Goal: Task Accomplishment & Management: Manage account settings

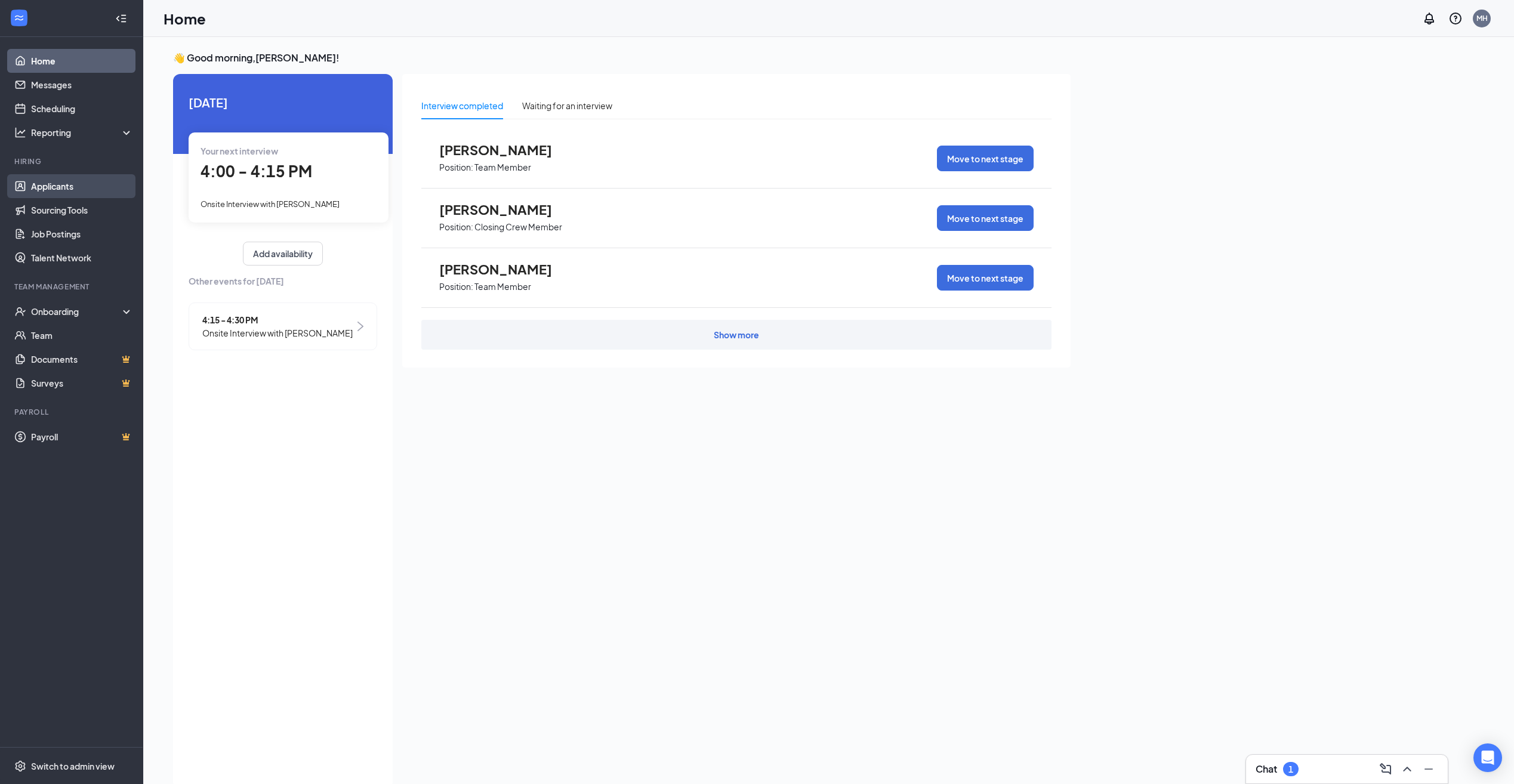
click at [62, 184] on link "Applicants" at bounding box center [81, 186] width 102 height 24
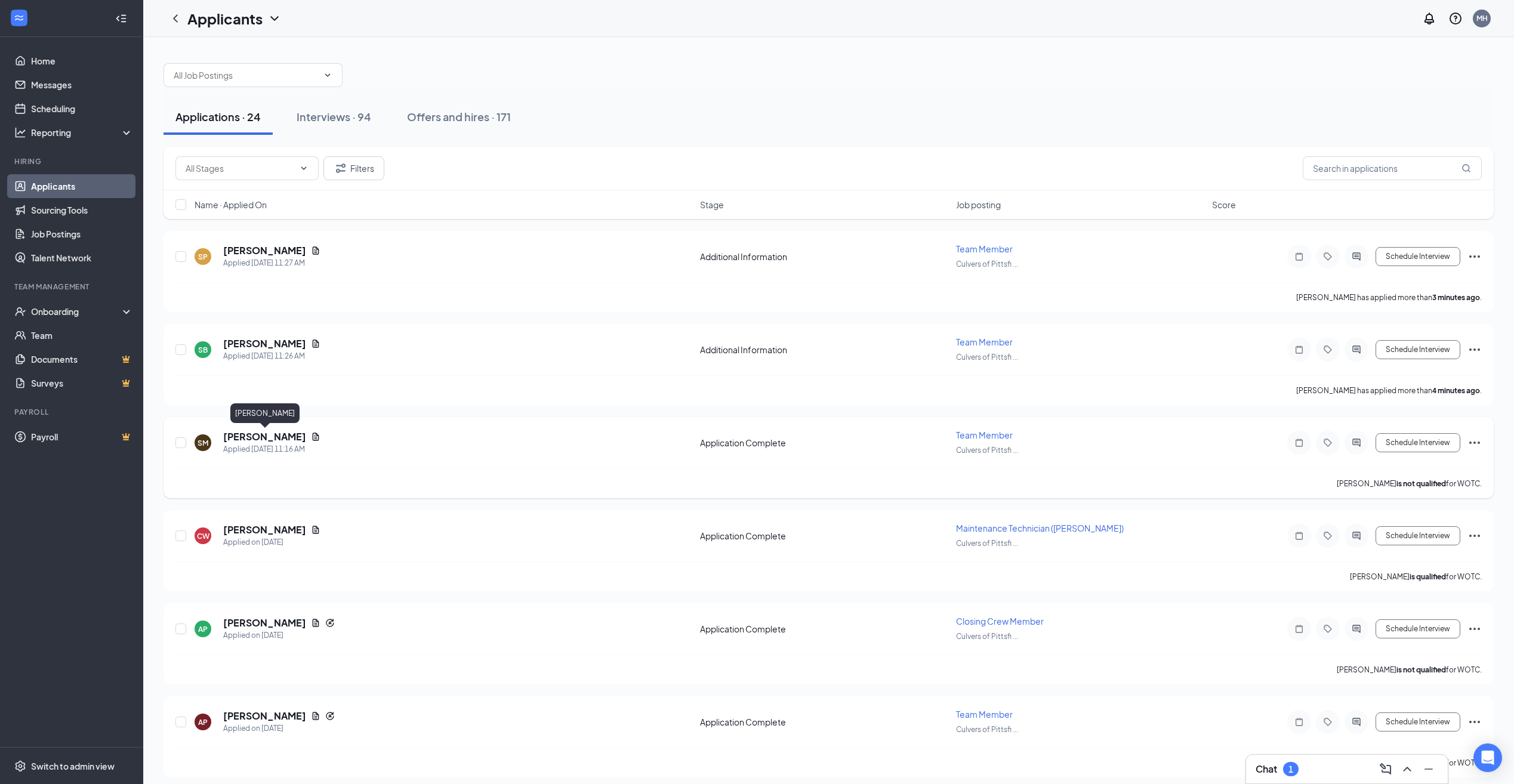
click at [235, 431] on h5 "[PERSON_NAME]" at bounding box center [264, 436] width 83 height 13
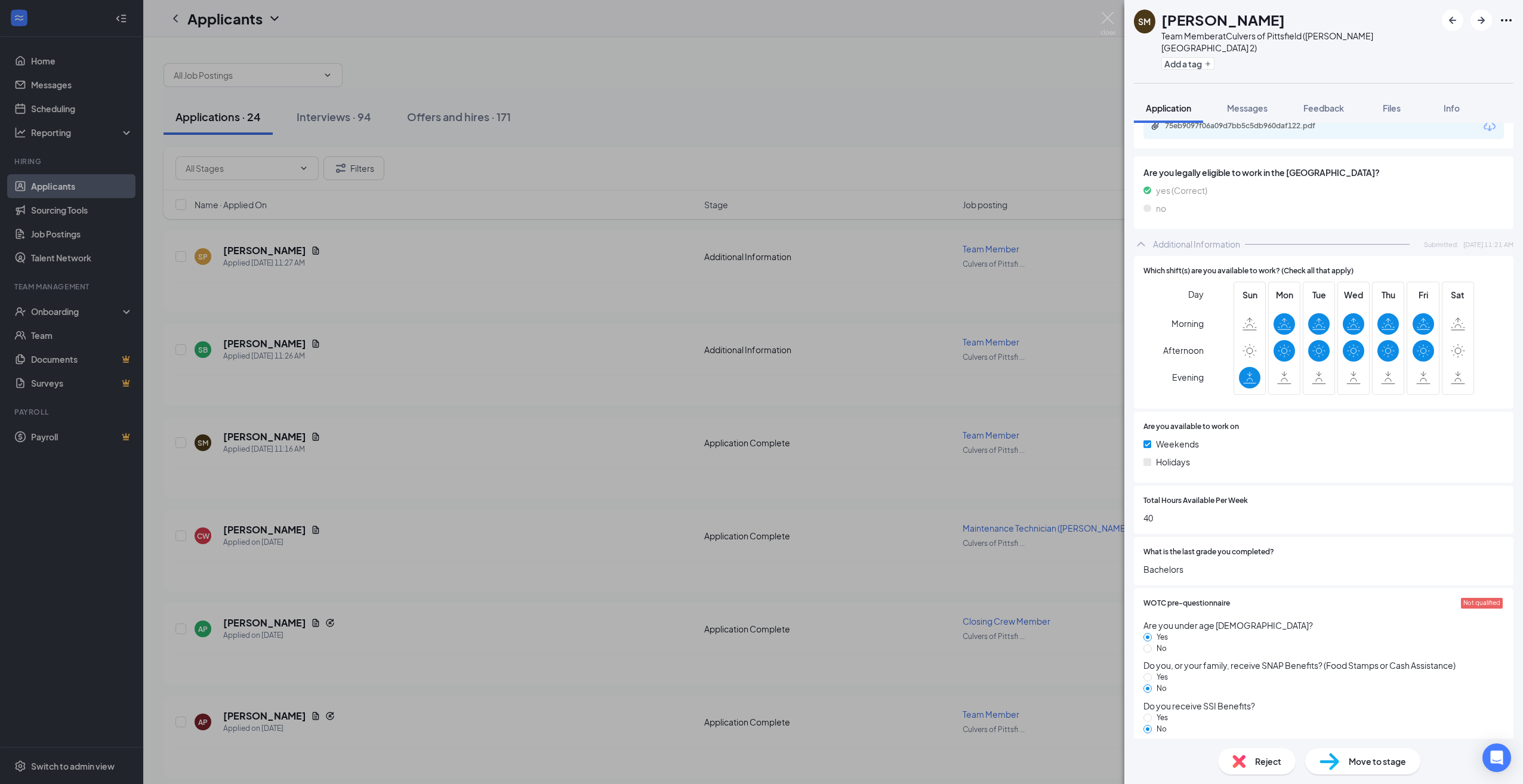
scroll to position [642, 0]
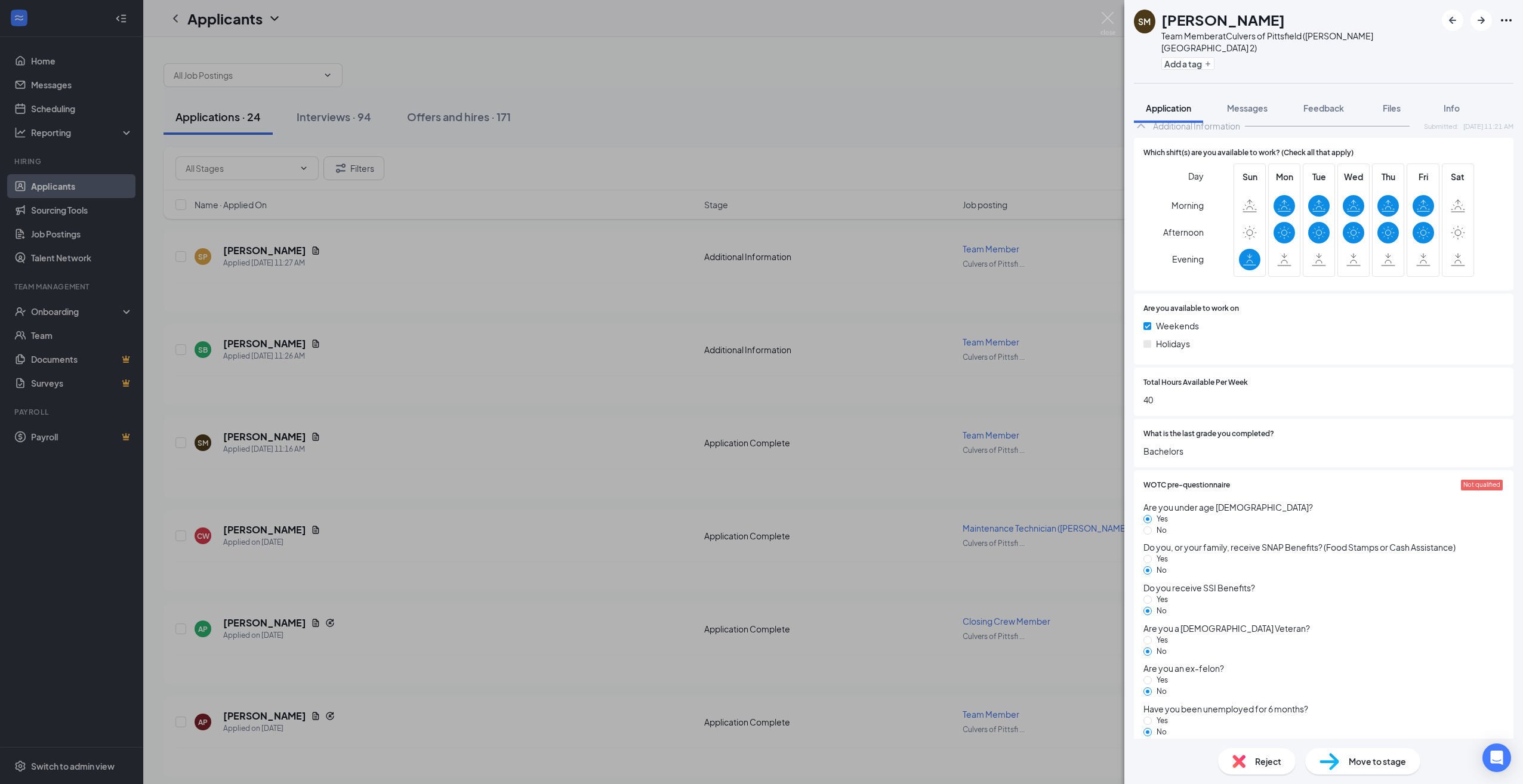
click at [1341, 758] on div "Move to stage" at bounding box center [1362, 761] width 115 height 26
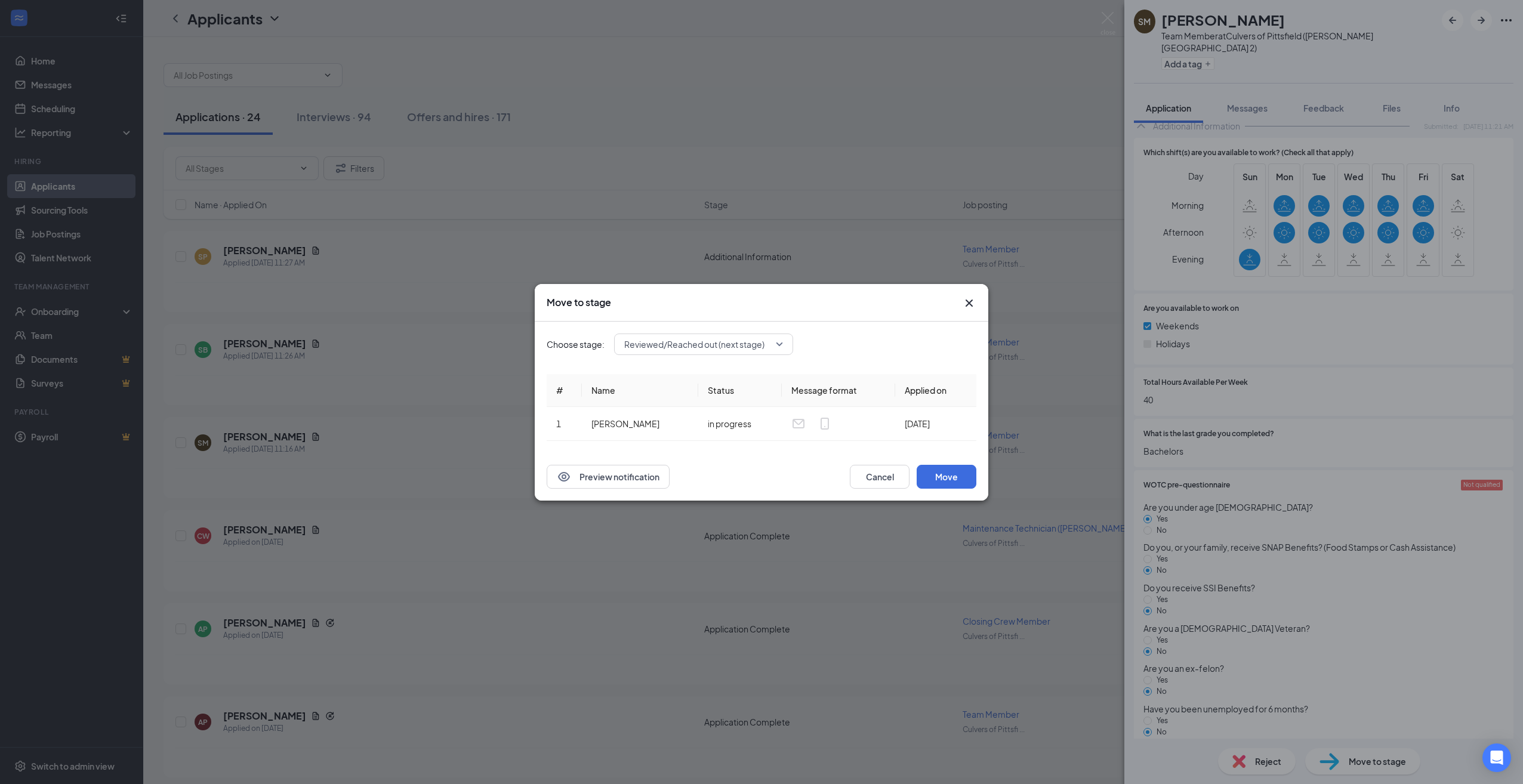
click at [774, 346] on div "Reviewed/Reached out (next stage)" at bounding box center [704, 344] width 179 height 22
click at [742, 407] on span "Onsite Interview" at bounding box center [704, 413] width 160 height 13
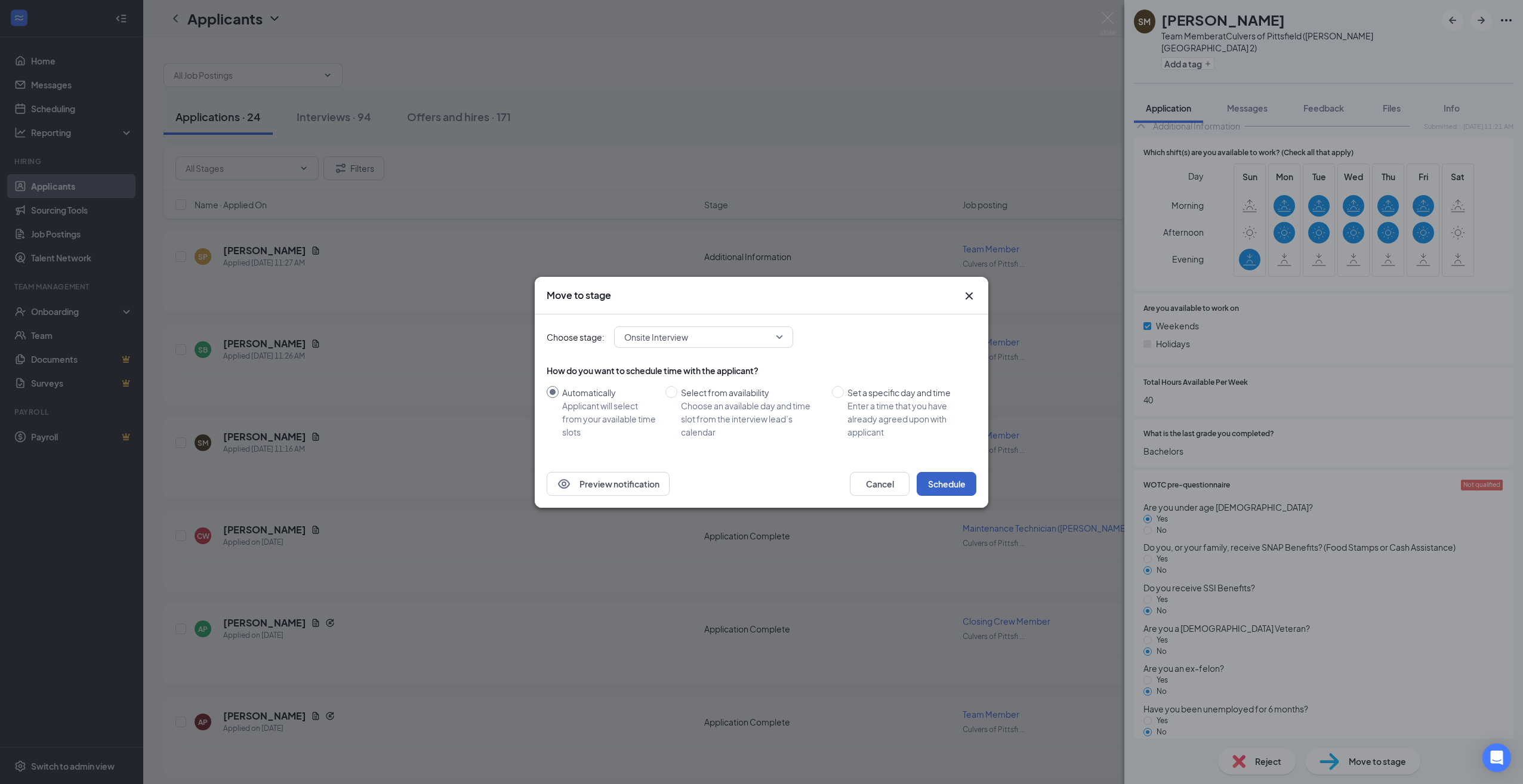
click at [949, 477] on button "Schedule" at bounding box center [946, 484] width 60 height 24
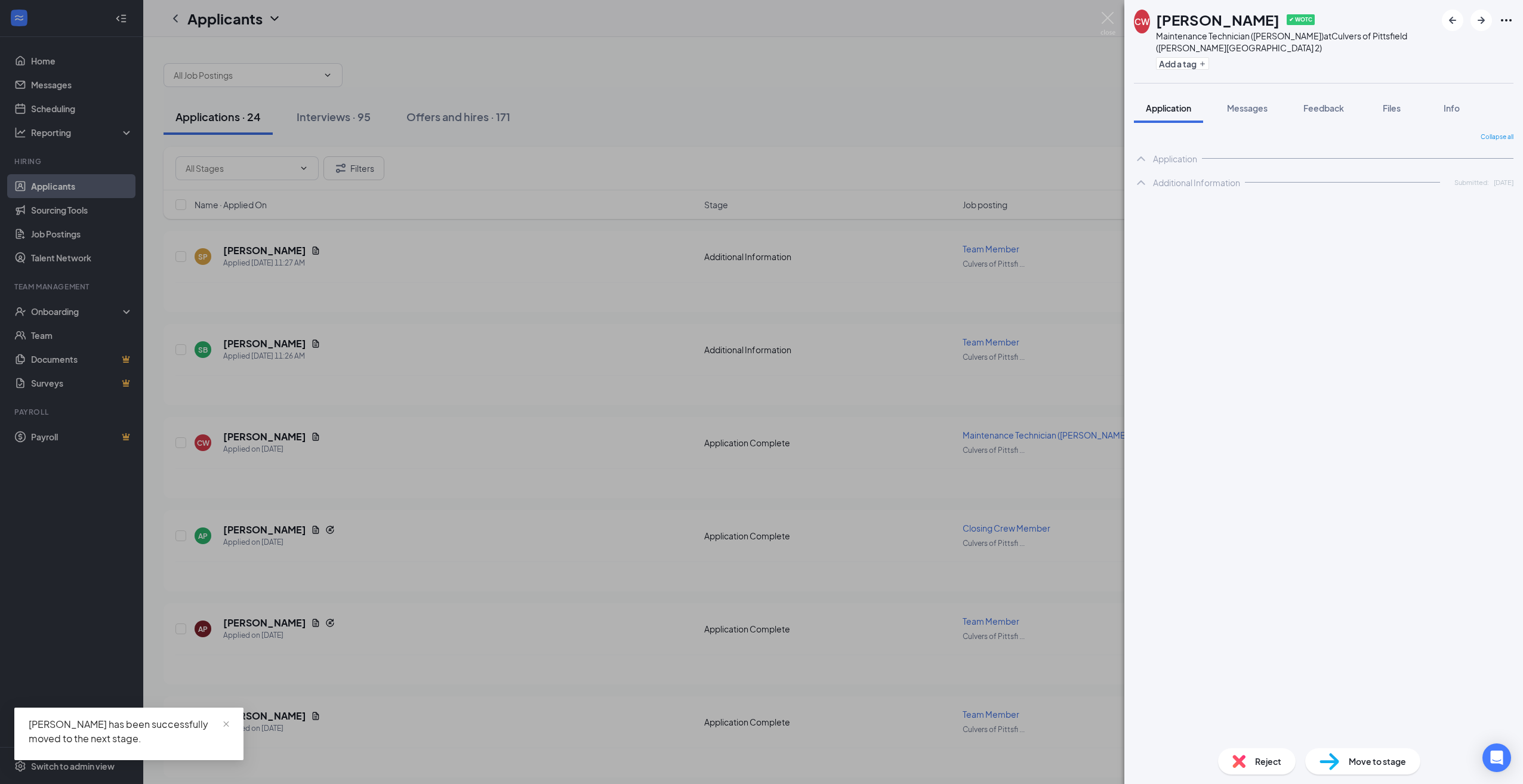
click at [519, 363] on div "CW [PERSON_NAME] ✔ WOTC Maintenance Technician ([PERSON_NAME]) at [GEOGRAPHIC_D…" at bounding box center [762, 392] width 1523 height 784
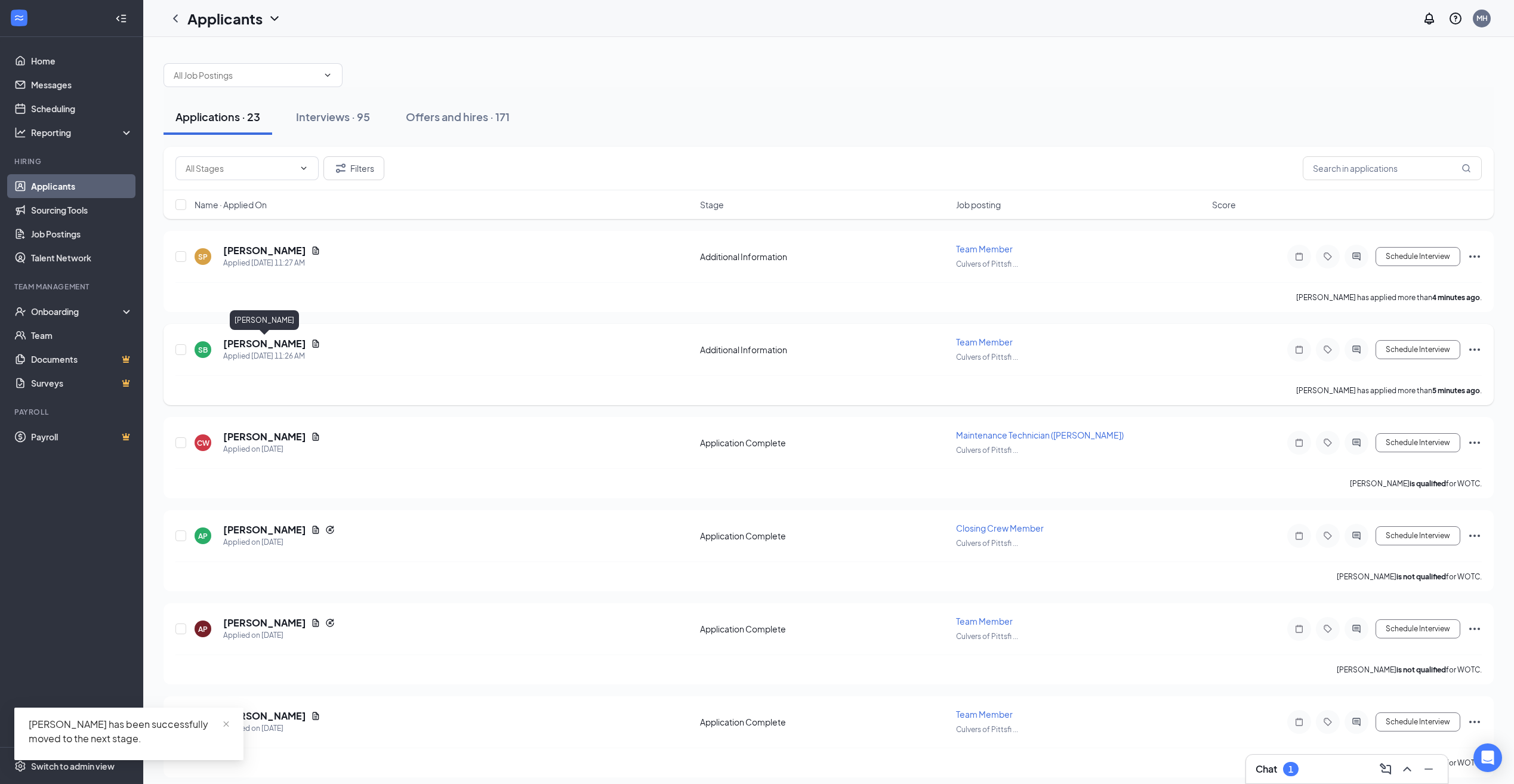
click at [277, 343] on h5 "[PERSON_NAME]" at bounding box center [264, 343] width 83 height 13
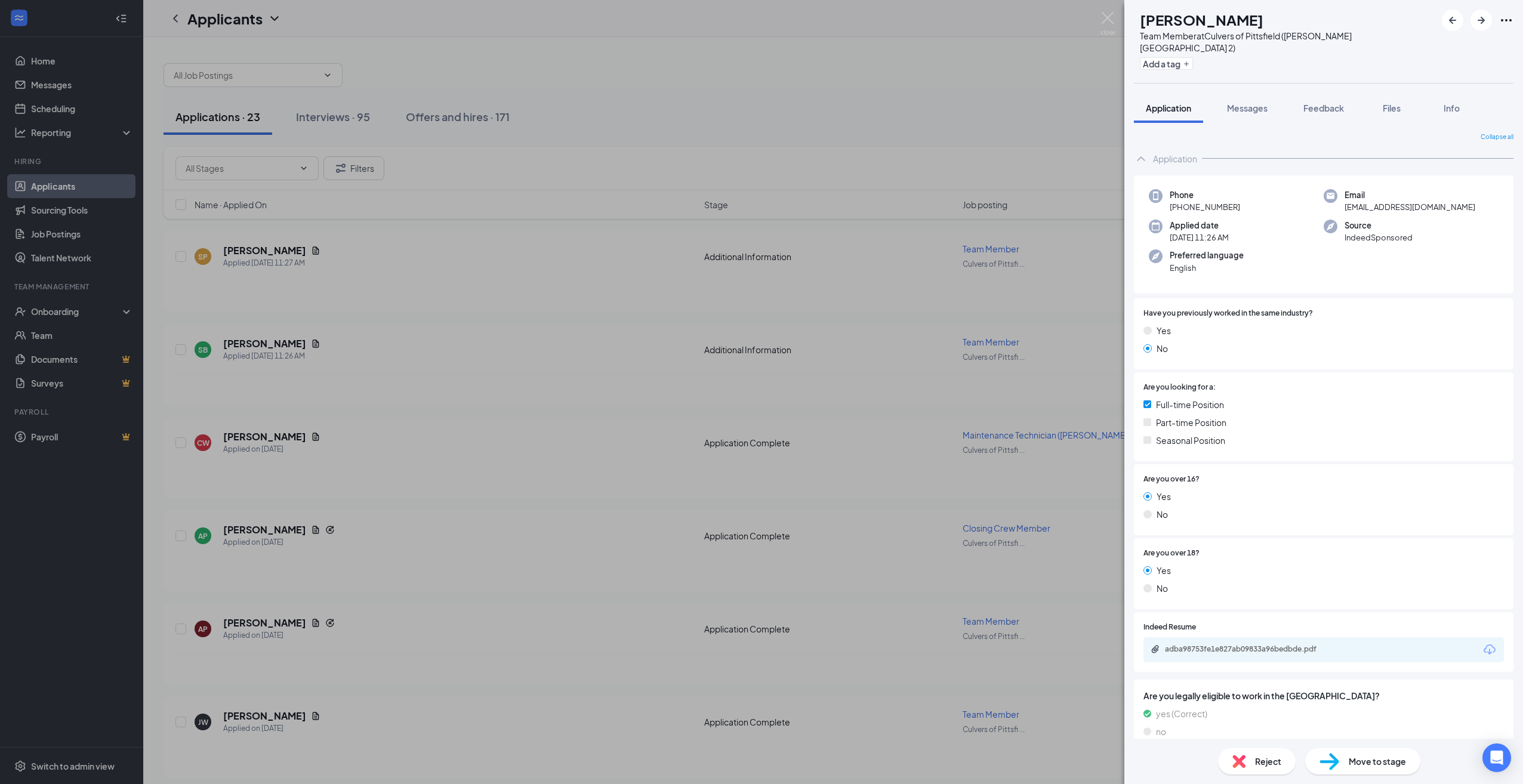
click at [1308, 645] on div "adba98753fe1e827ab09833a96bedbde.pdf" at bounding box center [1248, 649] width 167 height 10
click at [413, 218] on div "SB [PERSON_NAME] Team Member at [GEOGRAPHIC_DATA] of [GEOGRAPHIC_DATA] ([PERSON…" at bounding box center [762, 392] width 1523 height 784
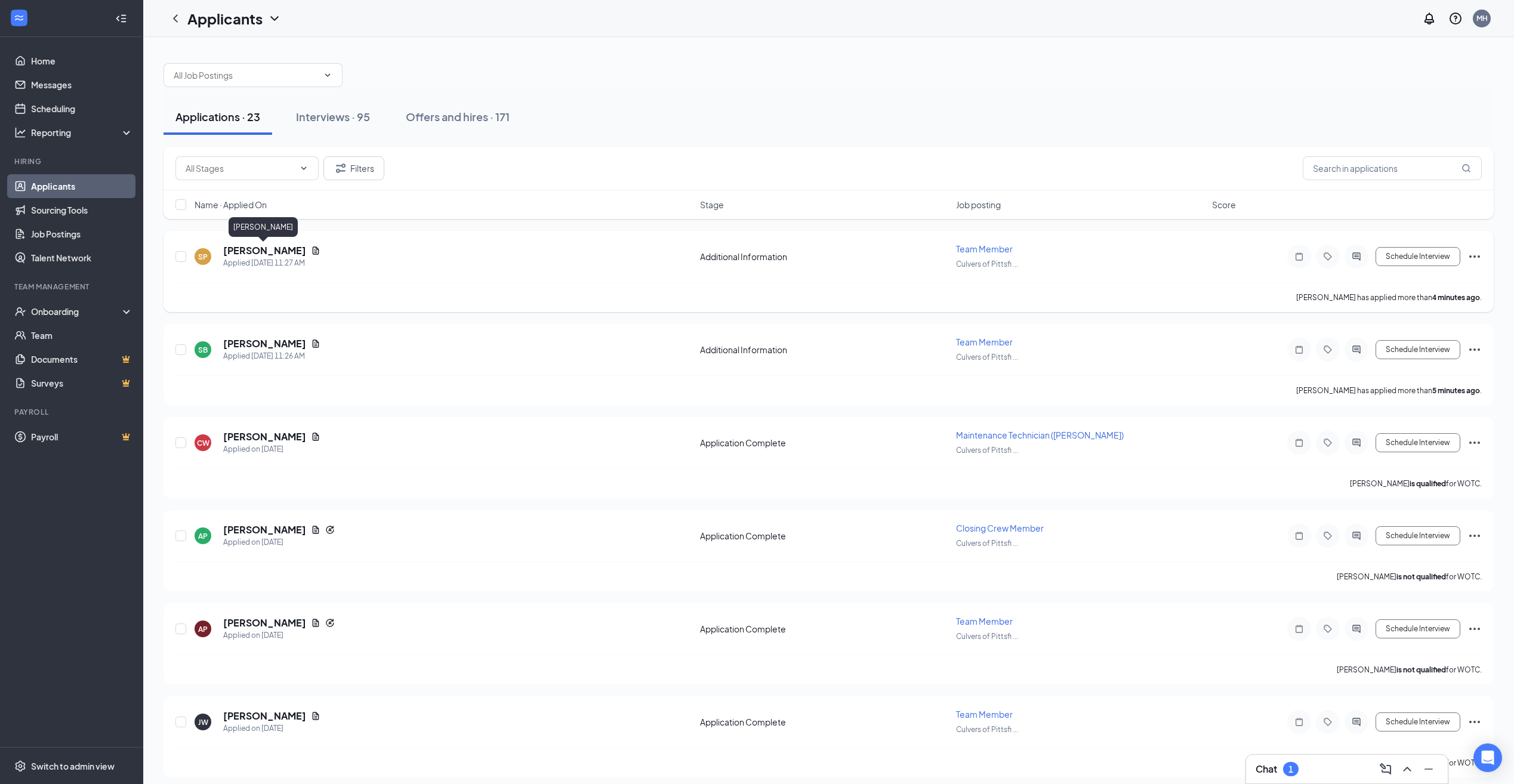
click at [267, 254] on h5 "[PERSON_NAME]" at bounding box center [264, 250] width 83 height 13
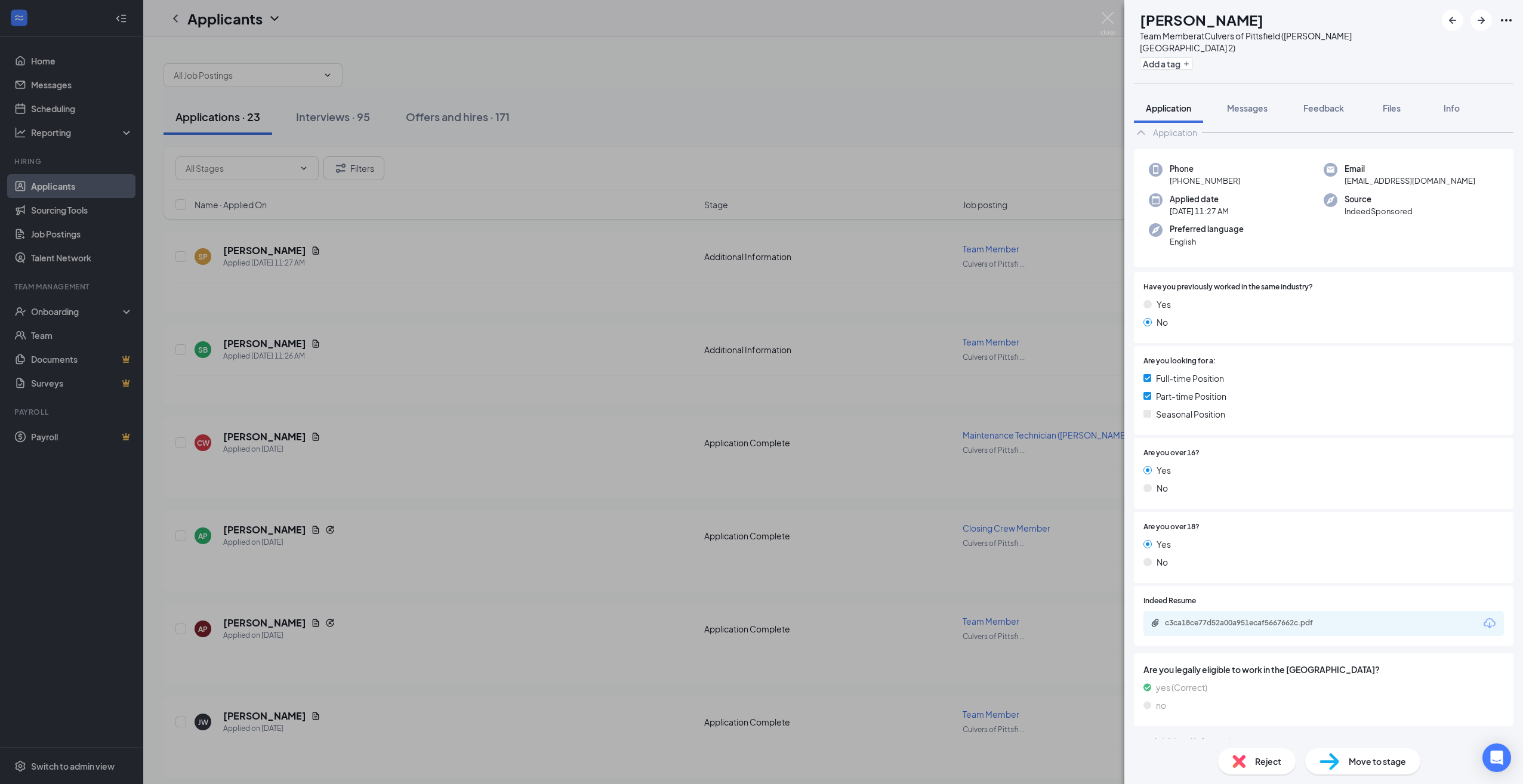
scroll to position [29, 0]
click at [1236, 616] on div "c3ca18ce77d52a00a951ecaf5667662c.pdf" at bounding box center [1248, 621] width 167 height 10
click at [442, 289] on div "SP [PERSON_NAME] Team Member at [GEOGRAPHIC_DATA] of [GEOGRAPHIC_DATA] ([PERSON…" at bounding box center [762, 392] width 1523 height 784
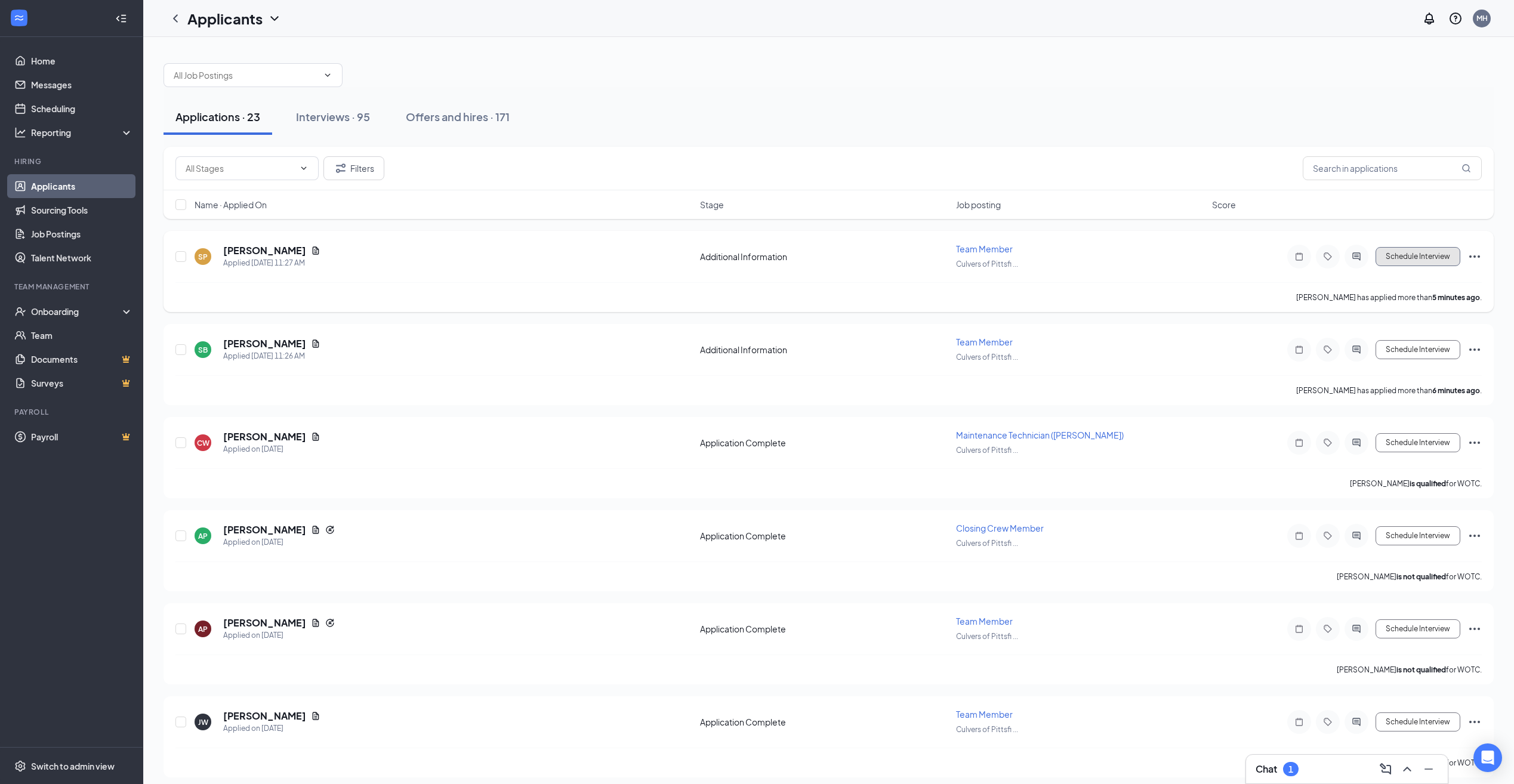
click at [1434, 258] on button "Schedule Interview" at bounding box center [1418, 256] width 84 height 19
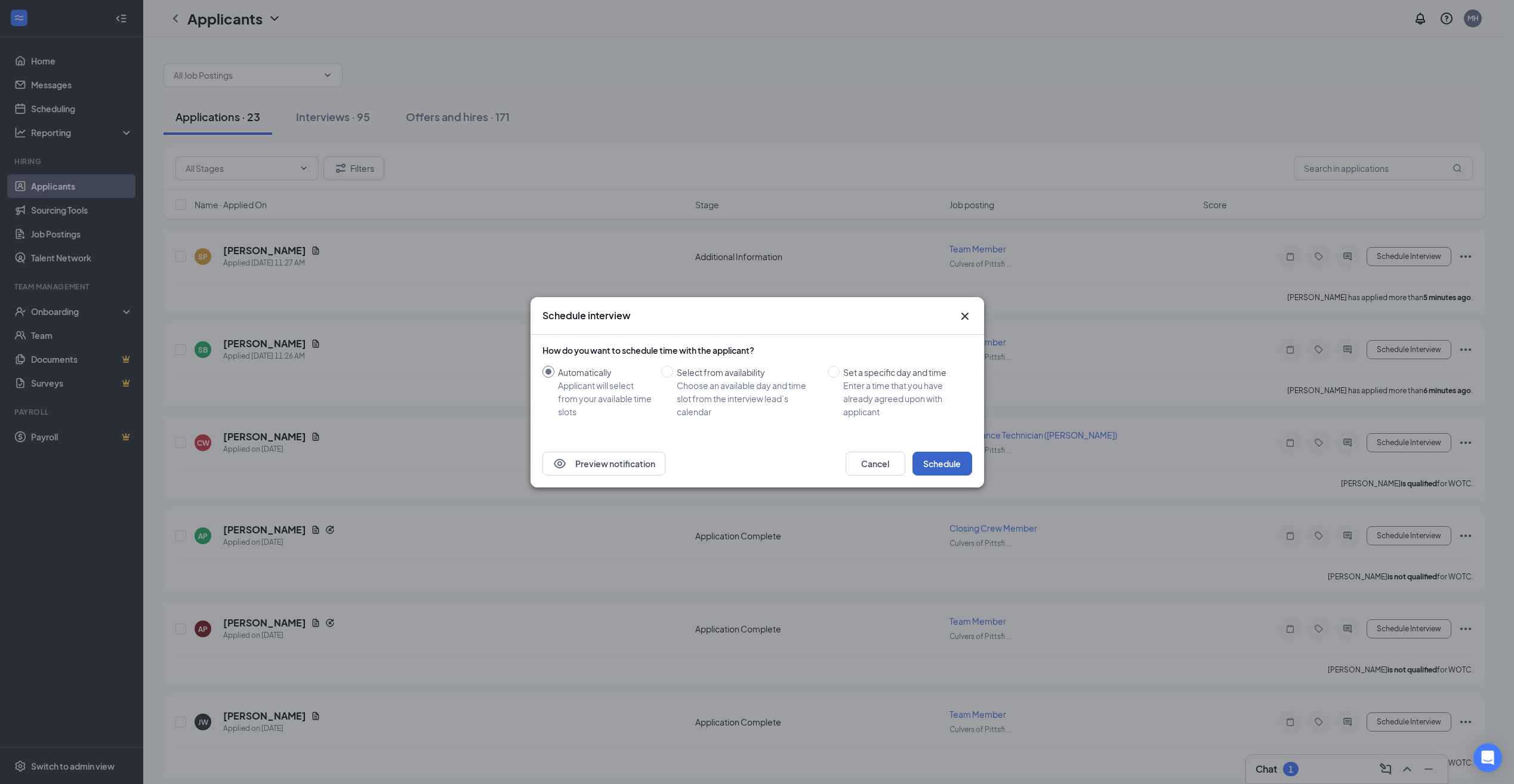
click at [942, 456] on button "Schedule" at bounding box center [942, 464] width 60 height 24
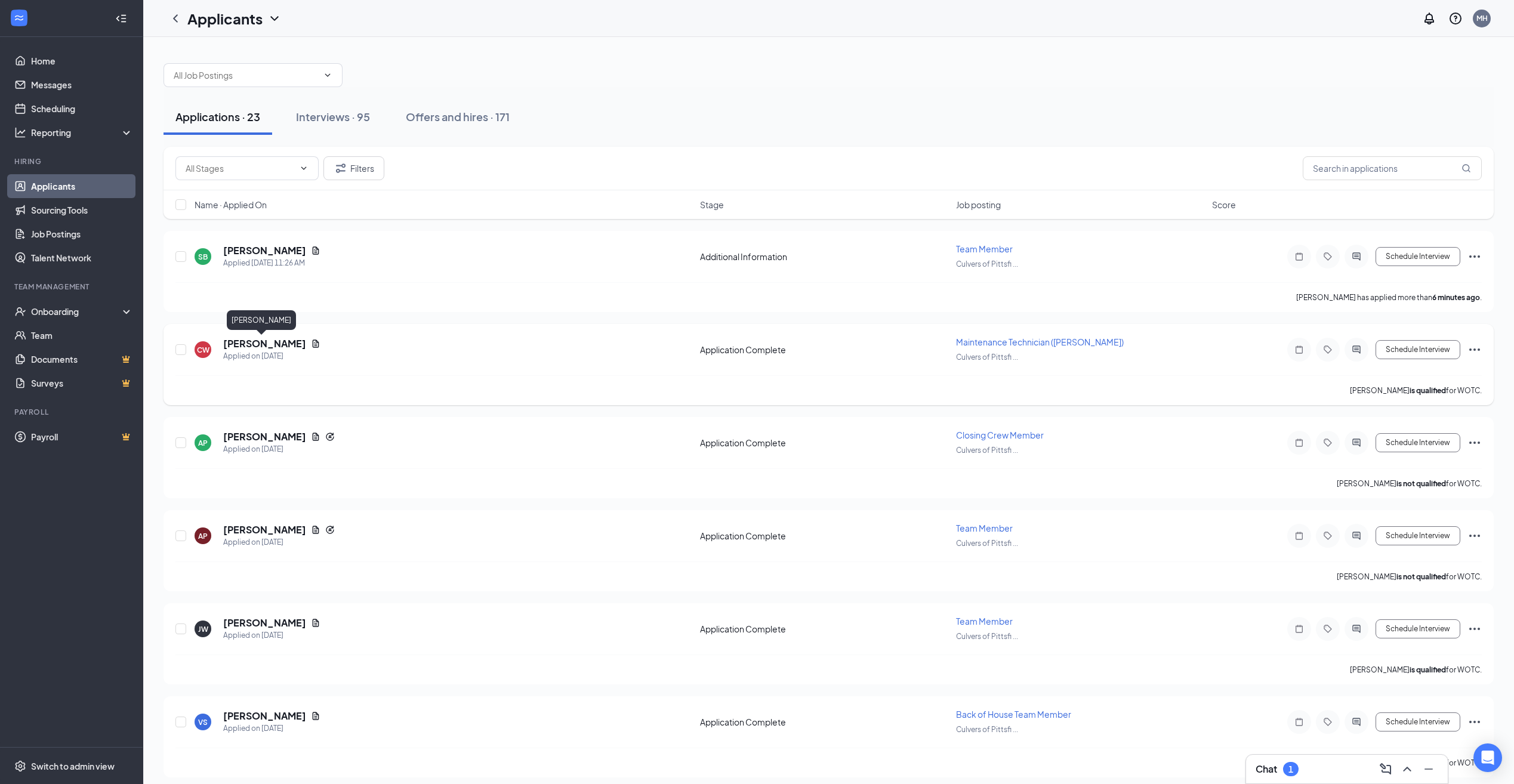
click at [234, 347] on h5 "[PERSON_NAME]" at bounding box center [264, 343] width 83 height 13
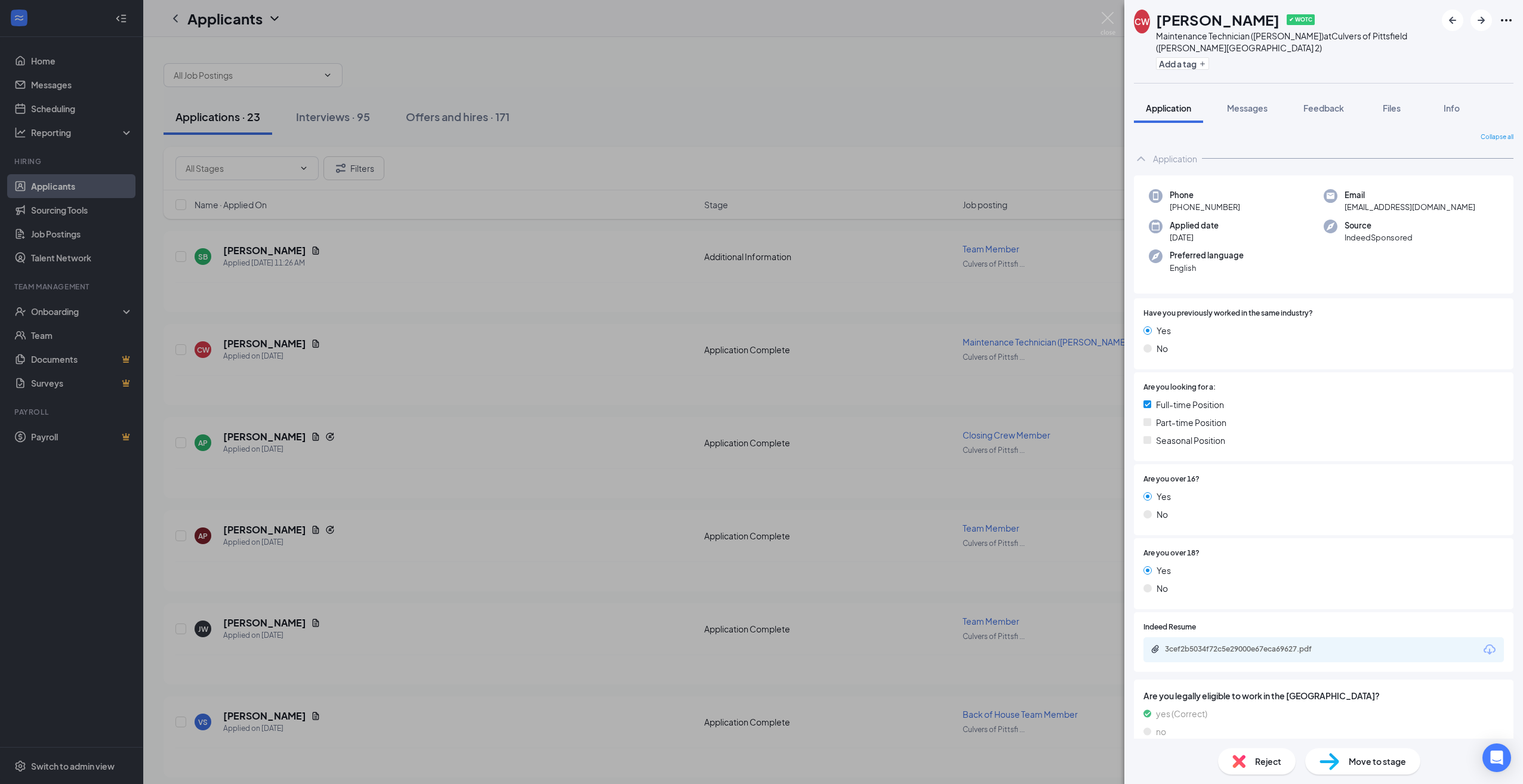
click at [1375, 773] on div "Move to stage" at bounding box center [1362, 761] width 115 height 26
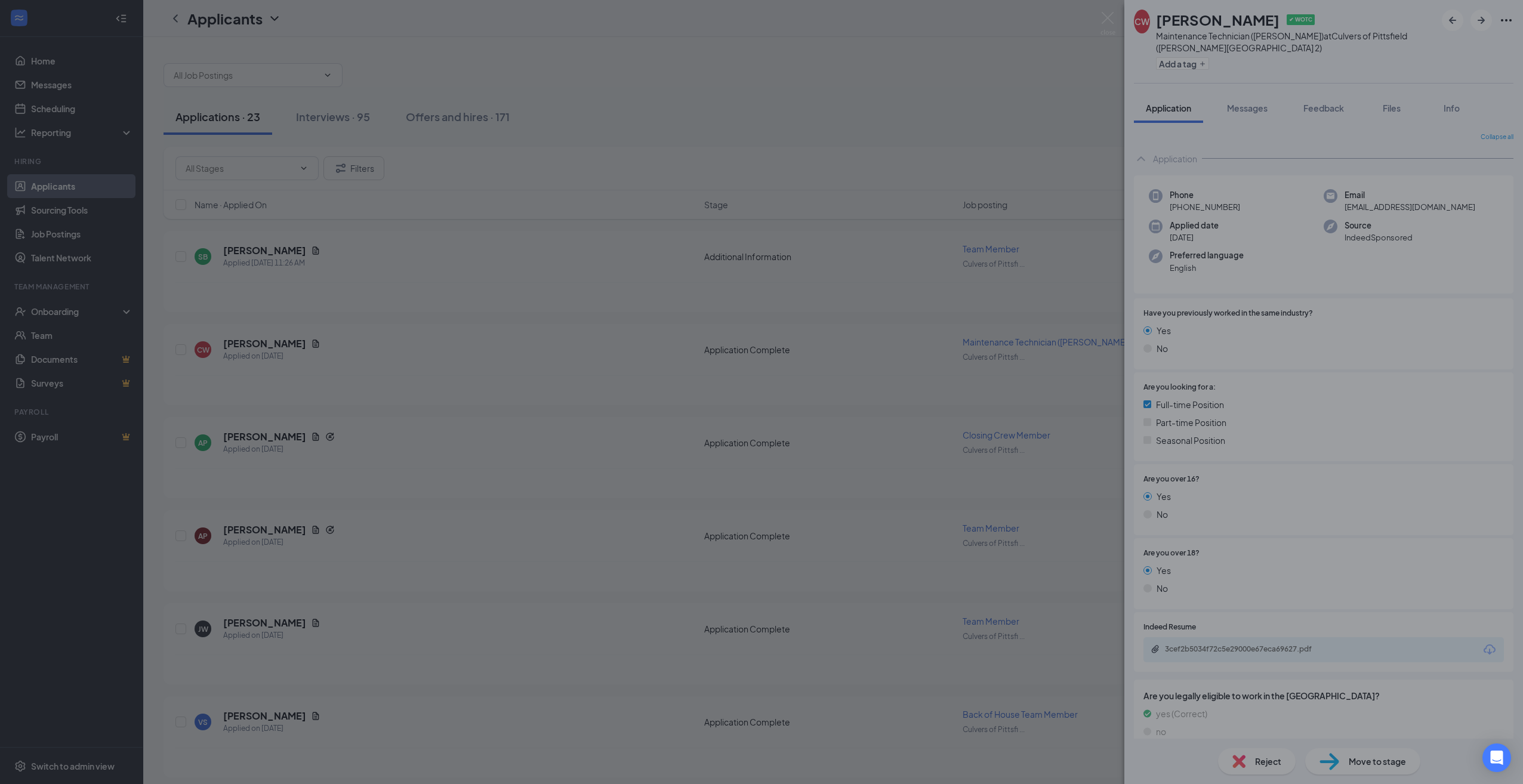
click at [1376, 767] on div "Move to stage Choose stage: Reviewed/Reached out (next stage) # Name Status Mes…" at bounding box center [762, 392] width 1523 height 784
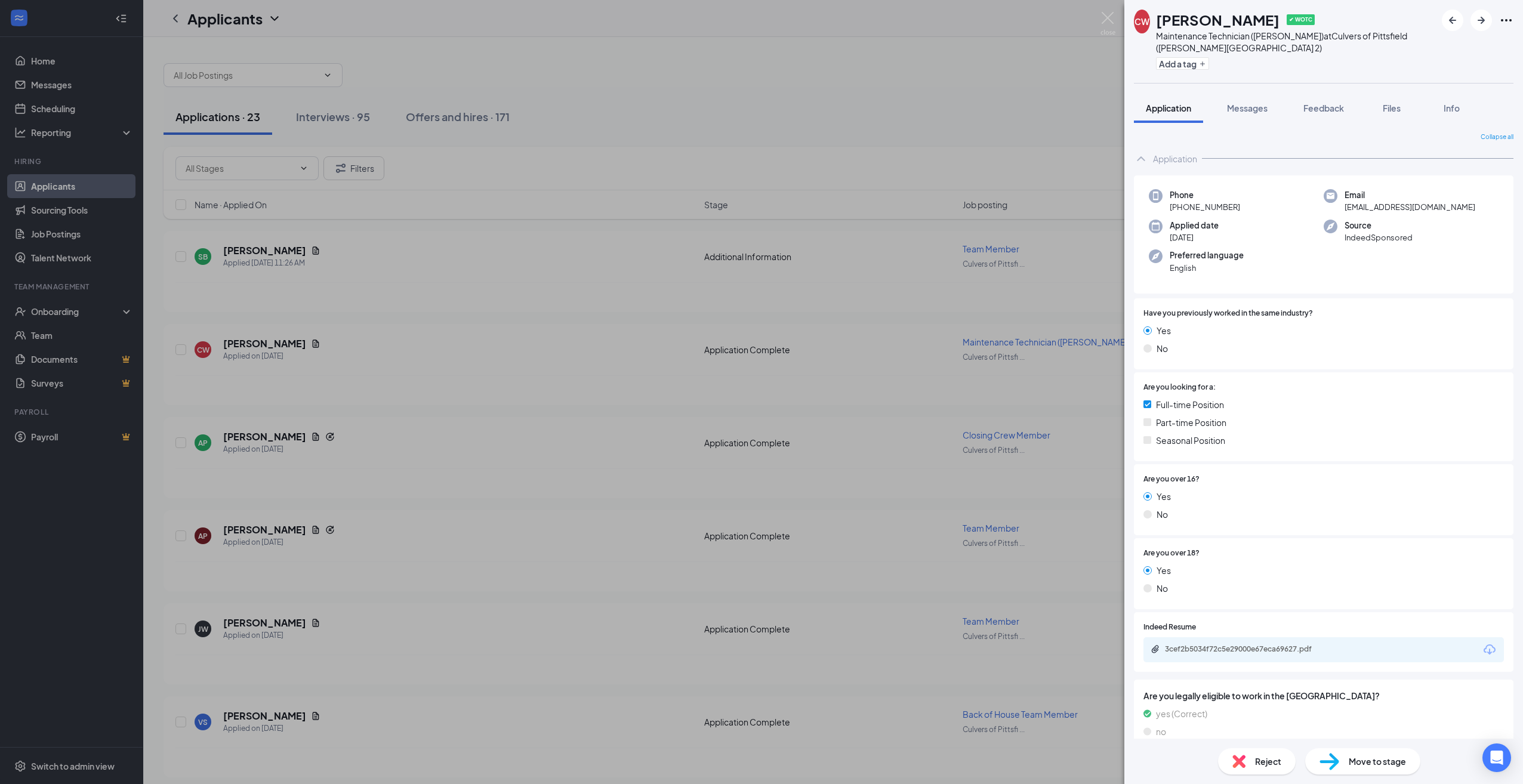
click at [1375, 768] on div "Move to stage" at bounding box center [1362, 761] width 115 height 26
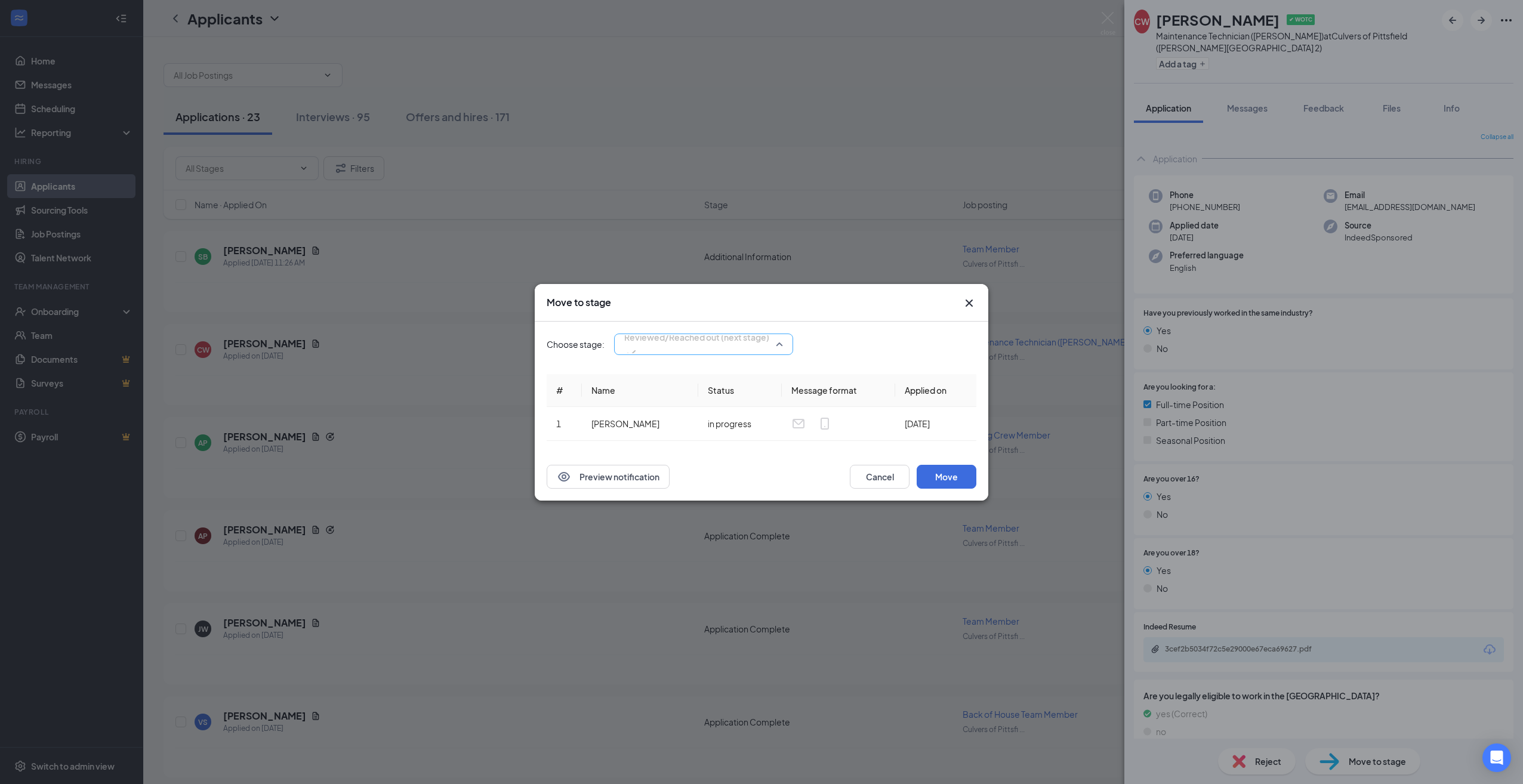
click at [767, 349] on div "Reviewed/Reached out (next stage) 3435033 3435035 Application Additional Inform…" at bounding box center [704, 344] width 179 height 22
click at [726, 396] on div "Onsite Interview" at bounding box center [704, 386] width 179 height 19
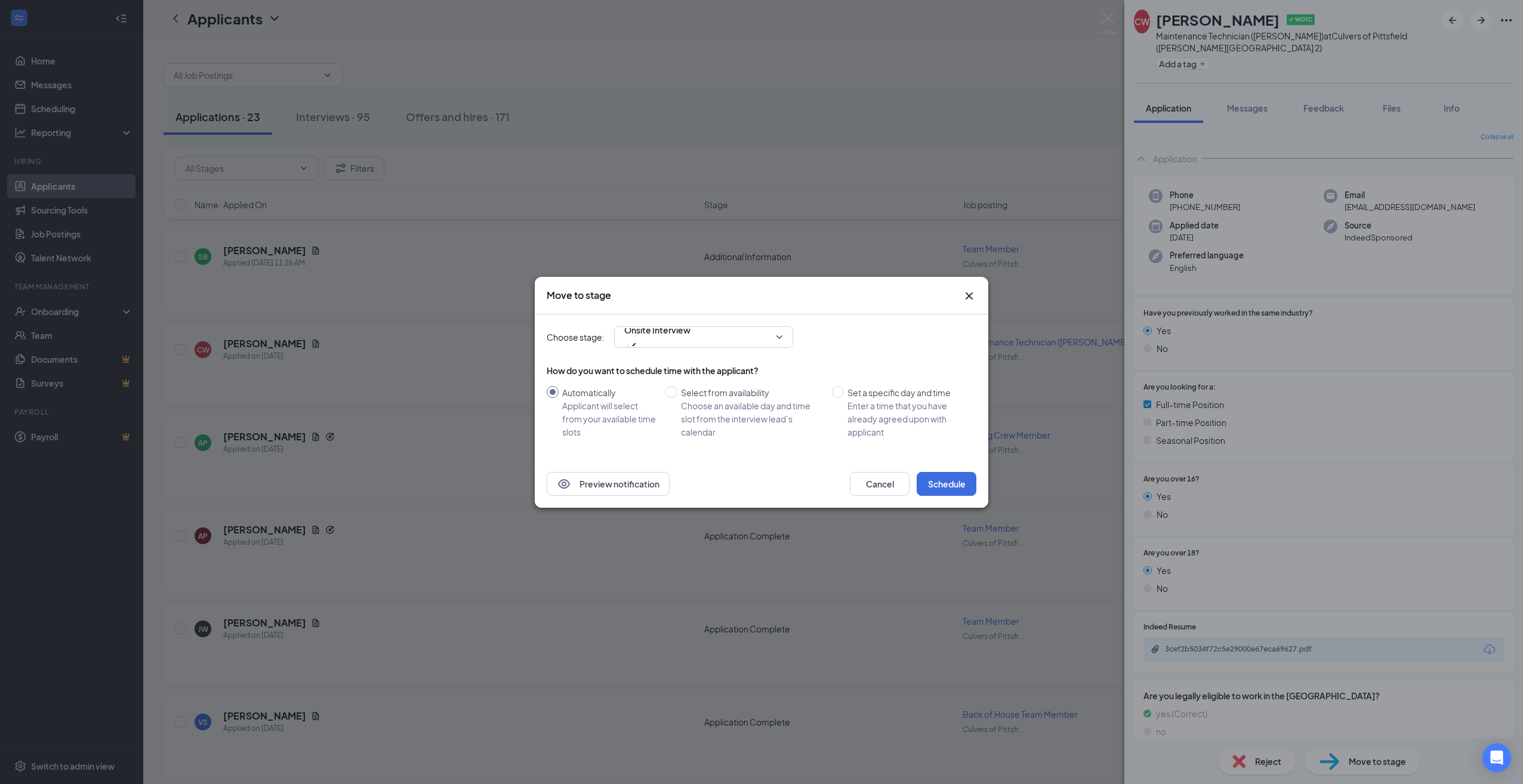
click at [949, 497] on div "Preview notification Cancel Schedule" at bounding box center [762, 484] width 453 height 47
click at [944, 484] on button "Schedule" at bounding box center [946, 484] width 60 height 24
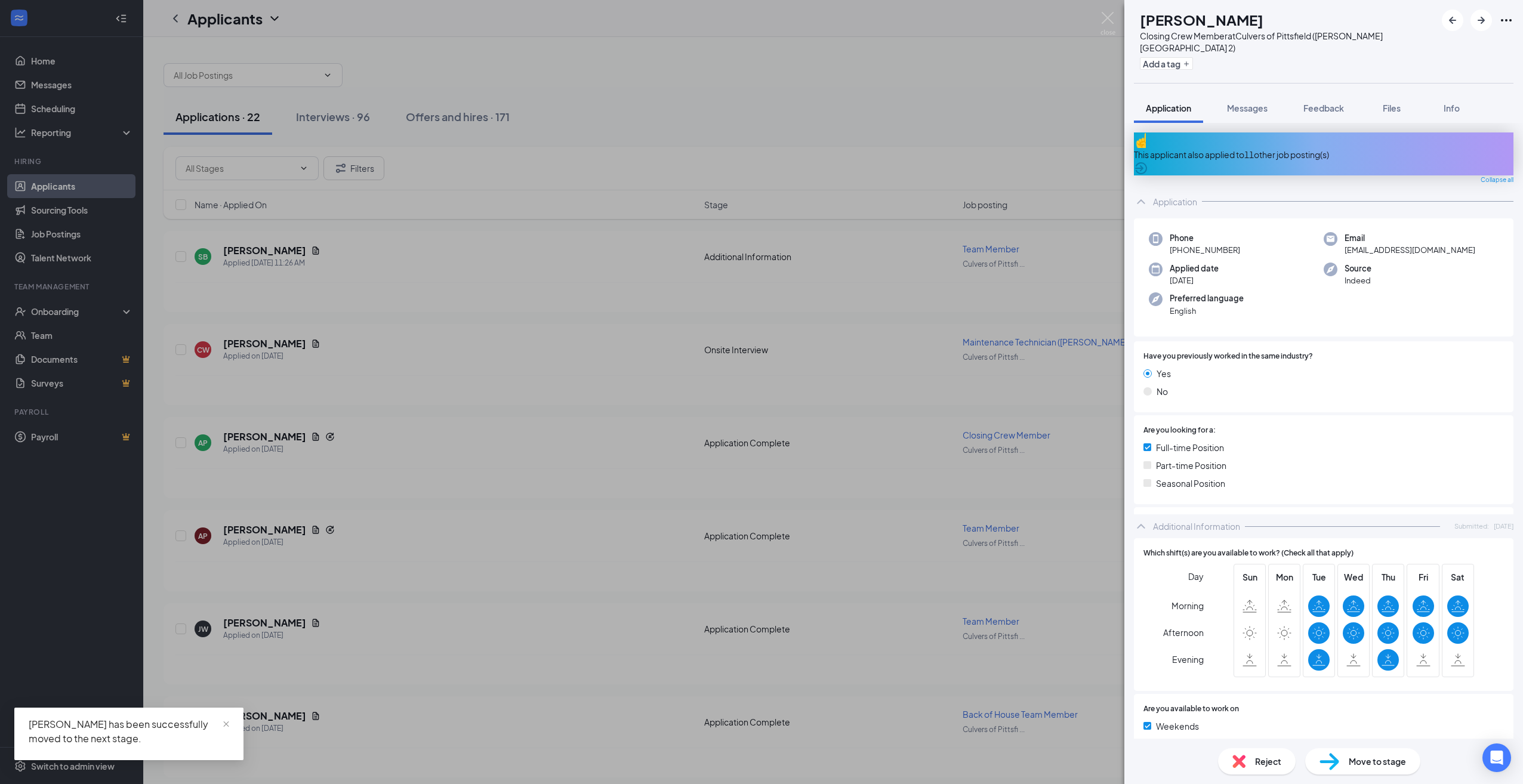
click at [560, 384] on div "AP [PERSON_NAME] Closing Crew Member at [GEOGRAPHIC_DATA] of [GEOGRAPHIC_DATA] …" at bounding box center [762, 392] width 1523 height 784
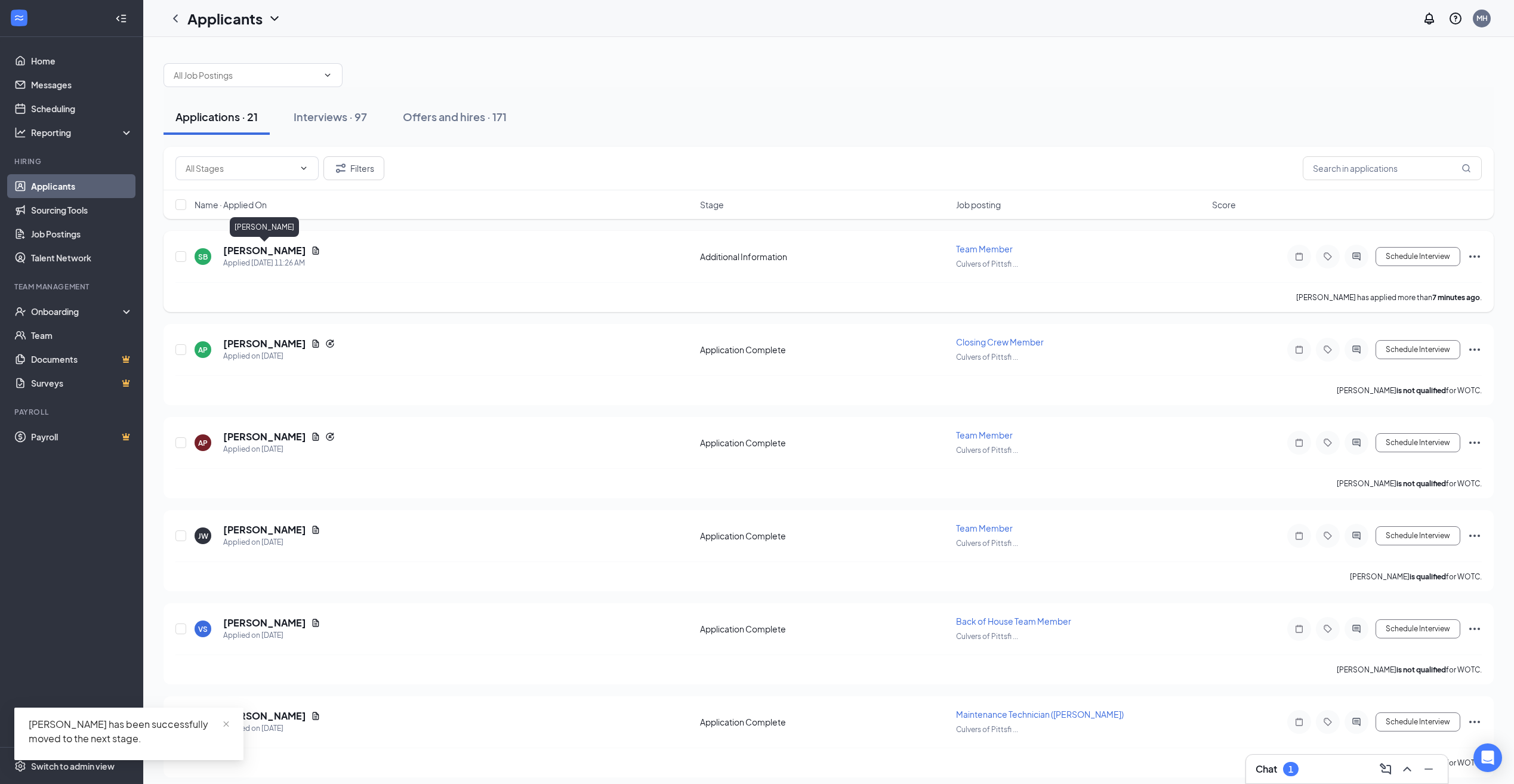
click at [231, 251] on h5 "[PERSON_NAME]" at bounding box center [264, 250] width 83 height 13
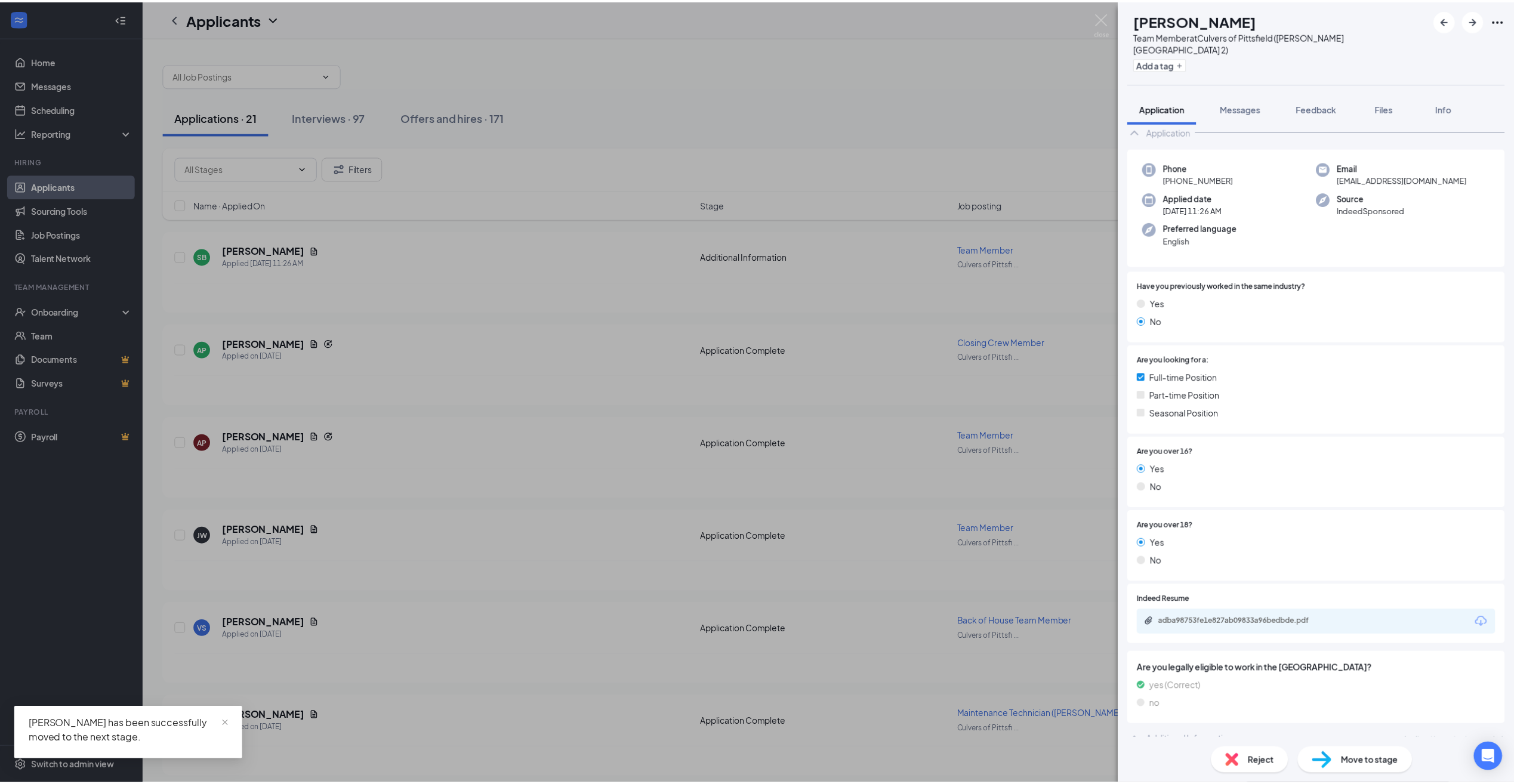
scroll to position [29, 0]
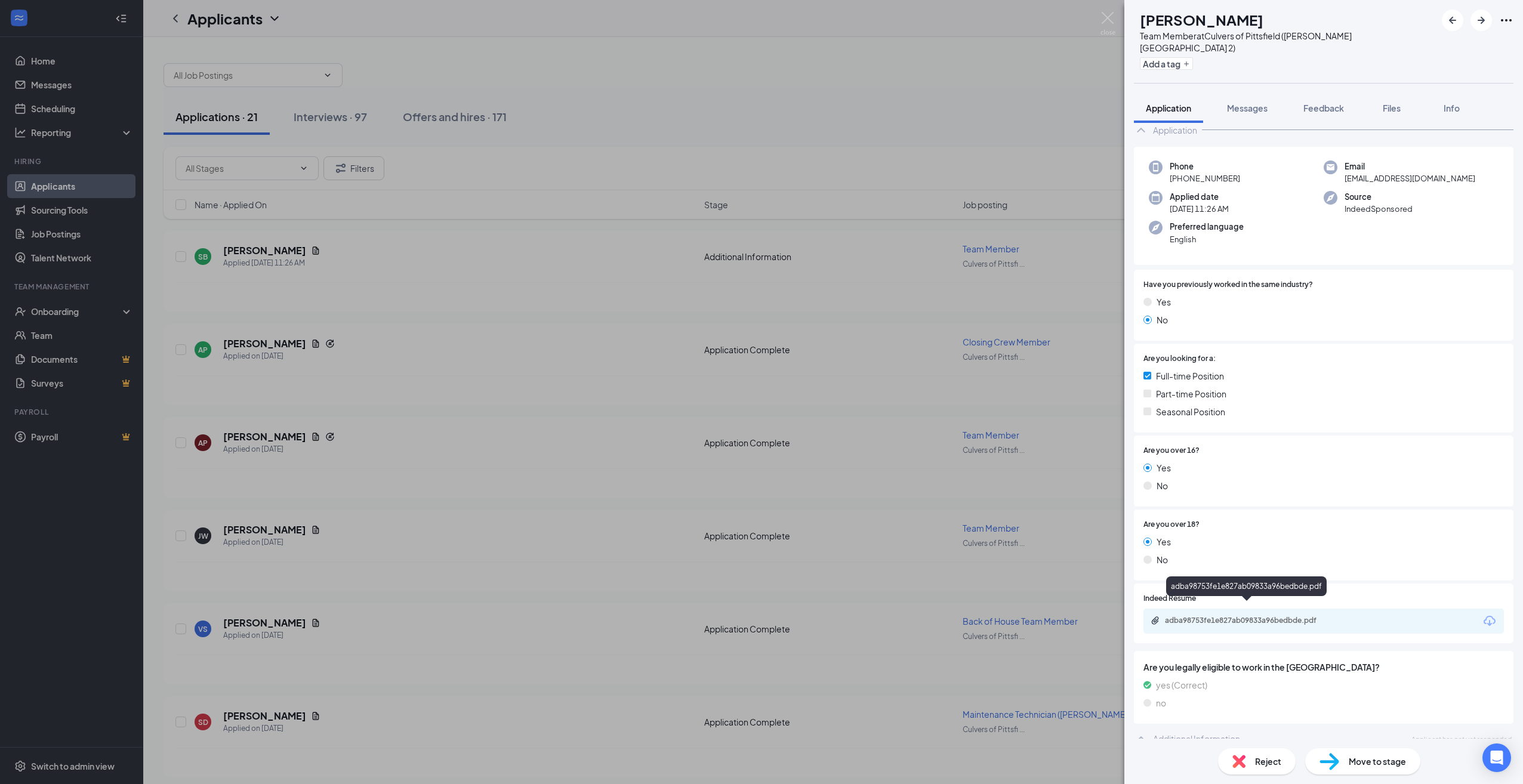
click at [1297, 616] on div "adba98753fe1e827ab09833a96bedbde.pdf" at bounding box center [1248, 621] width 167 height 10
click at [520, 118] on div "SB [PERSON_NAME] Team Member at [GEOGRAPHIC_DATA] of [GEOGRAPHIC_DATA] ([PERSON…" at bounding box center [762, 392] width 1523 height 784
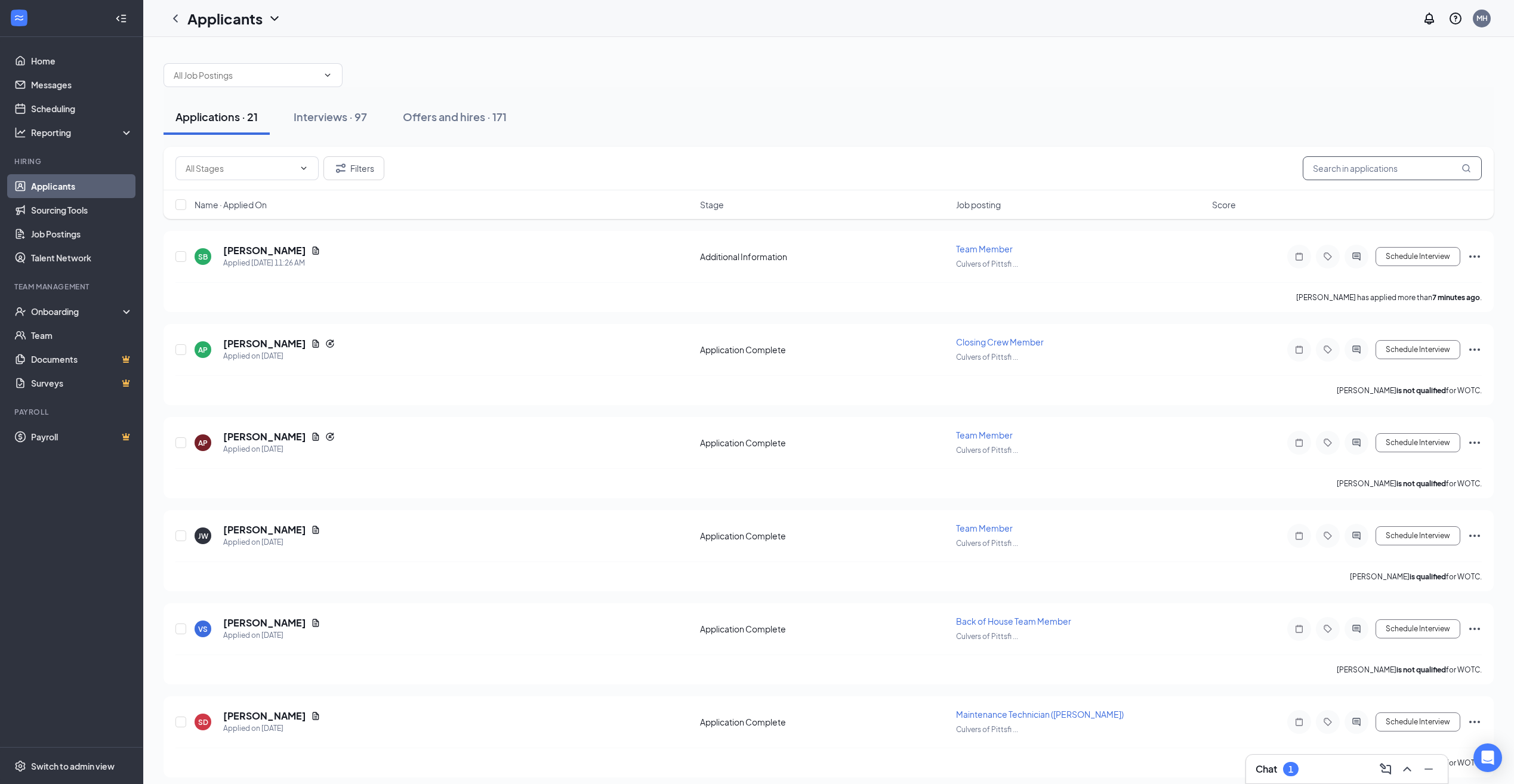
click at [1374, 166] on input "text" at bounding box center [1392, 169] width 179 height 24
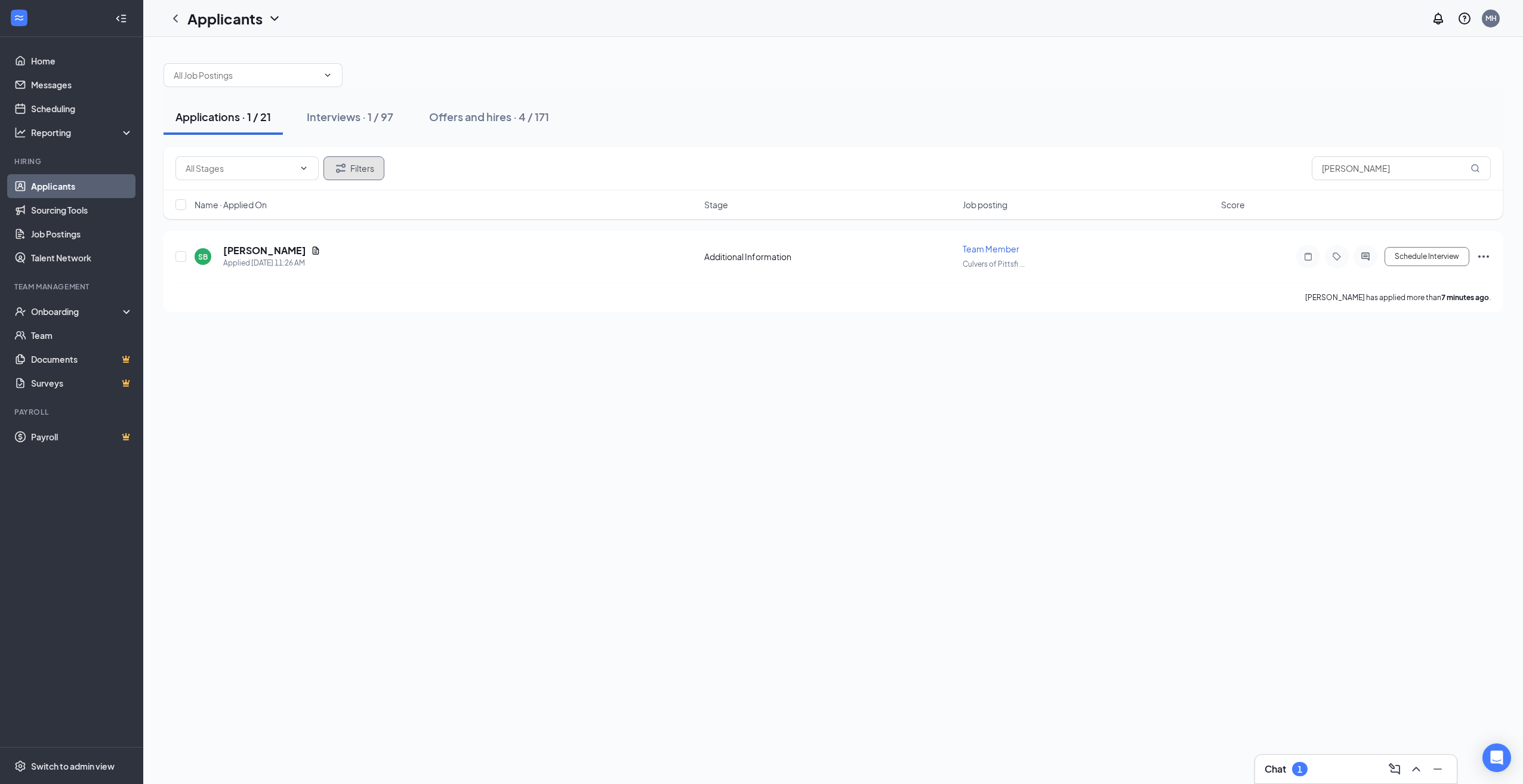
click at [358, 178] on button "Filters" at bounding box center [353, 169] width 61 height 24
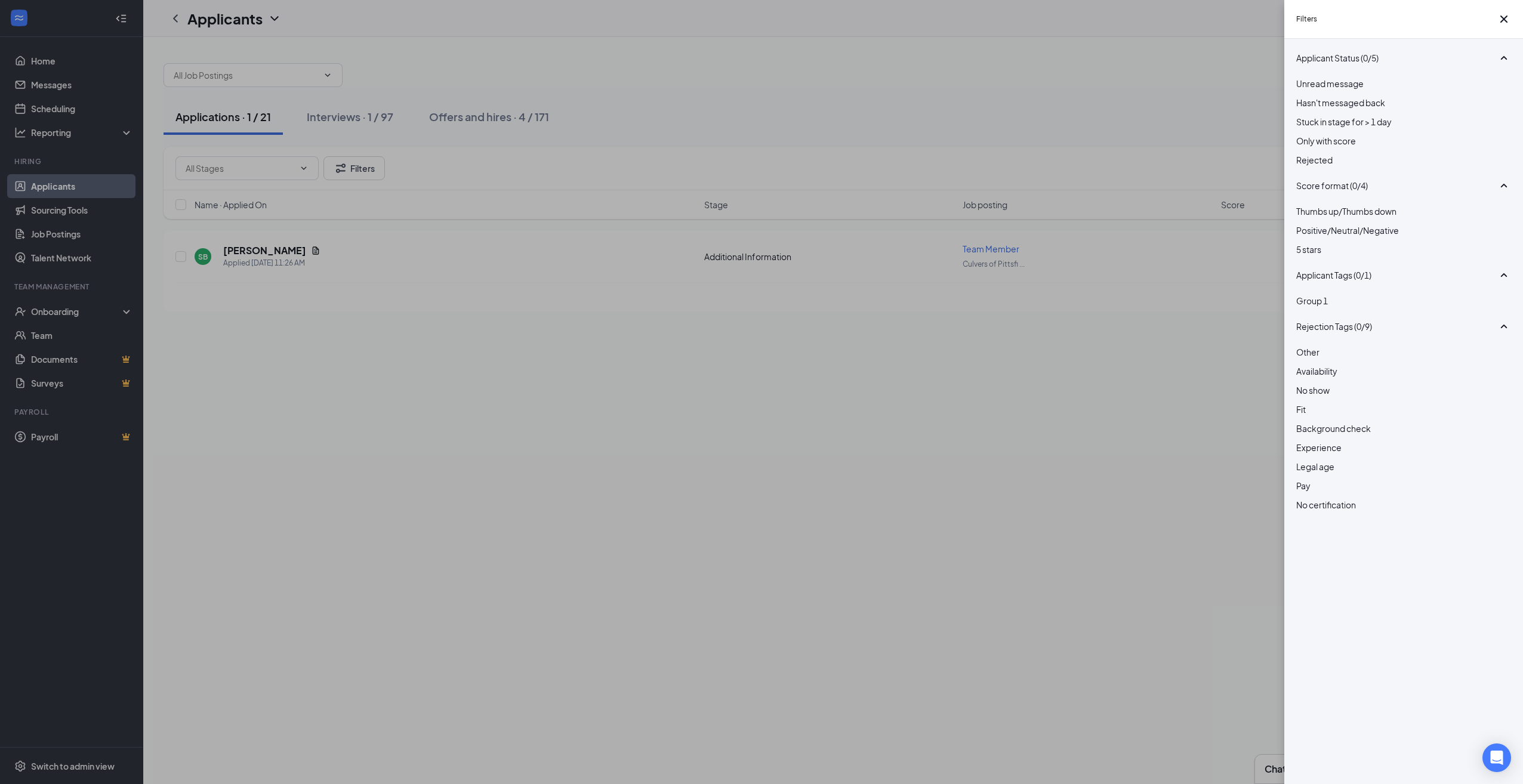
click at [1304, 154] on div at bounding box center [1403, 154] width 215 height 0
click at [877, 529] on div "Filters Applicant Status (1/5) Unread message Hasn't messaged back Stuck in sta…" at bounding box center [762, 392] width 1523 height 784
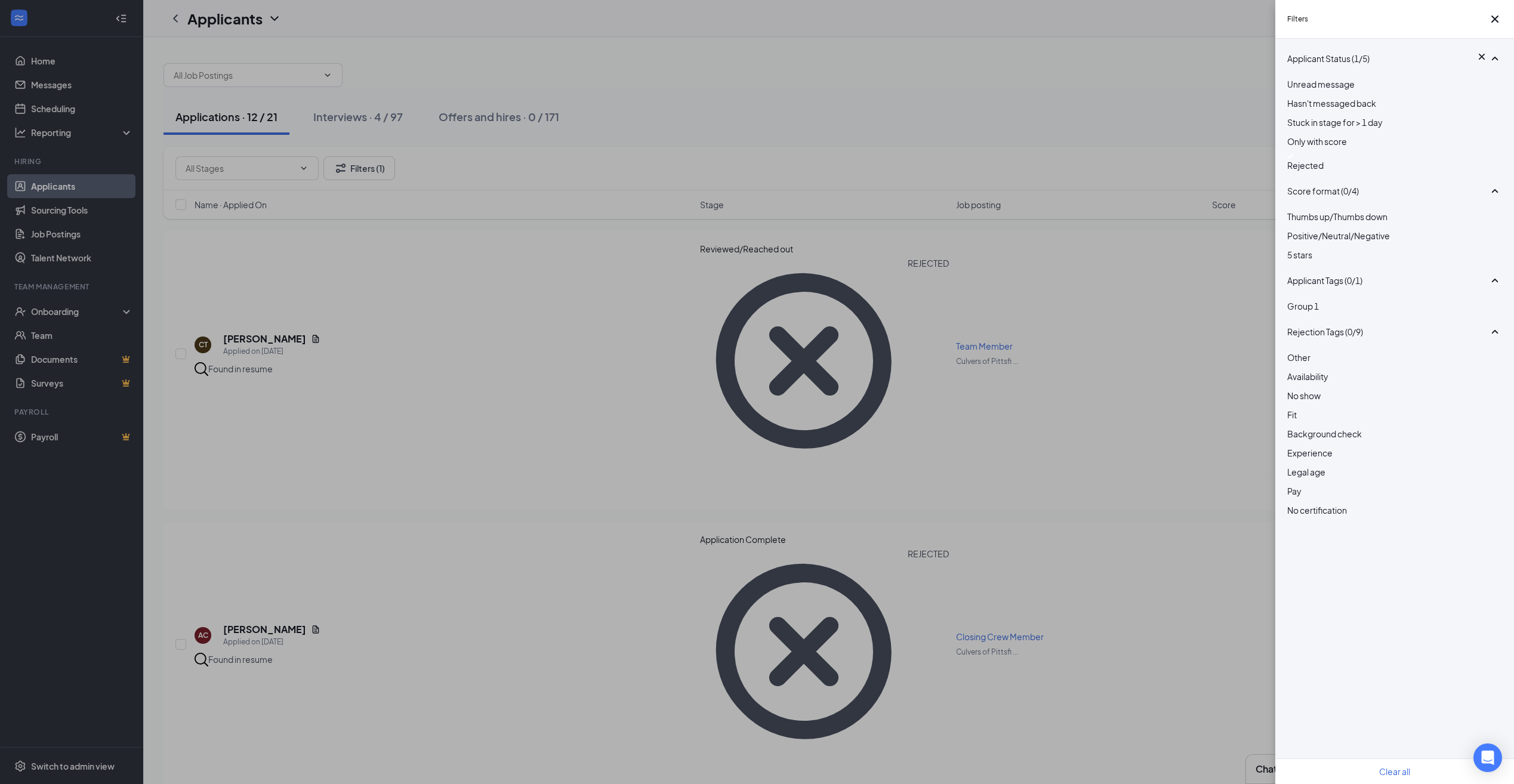
click at [707, 129] on div "Filters Applicant Status (1/5) Unread message Hasn't messaged back Stuck in sta…" at bounding box center [757, 392] width 1514 height 784
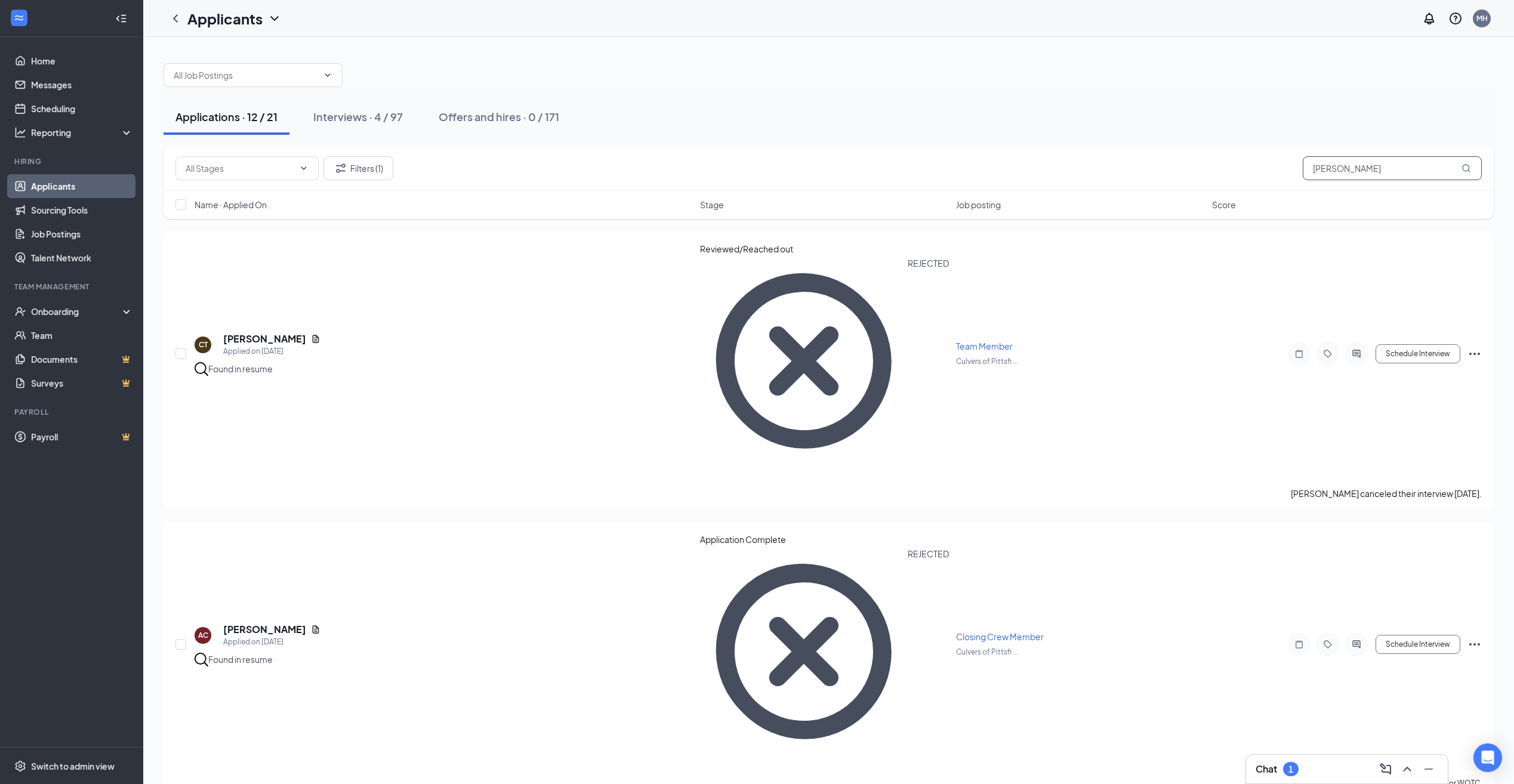
click at [1347, 171] on input "[PERSON_NAME]" at bounding box center [1392, 169] width 179 height 24
type input "[PERSON_NAME]"
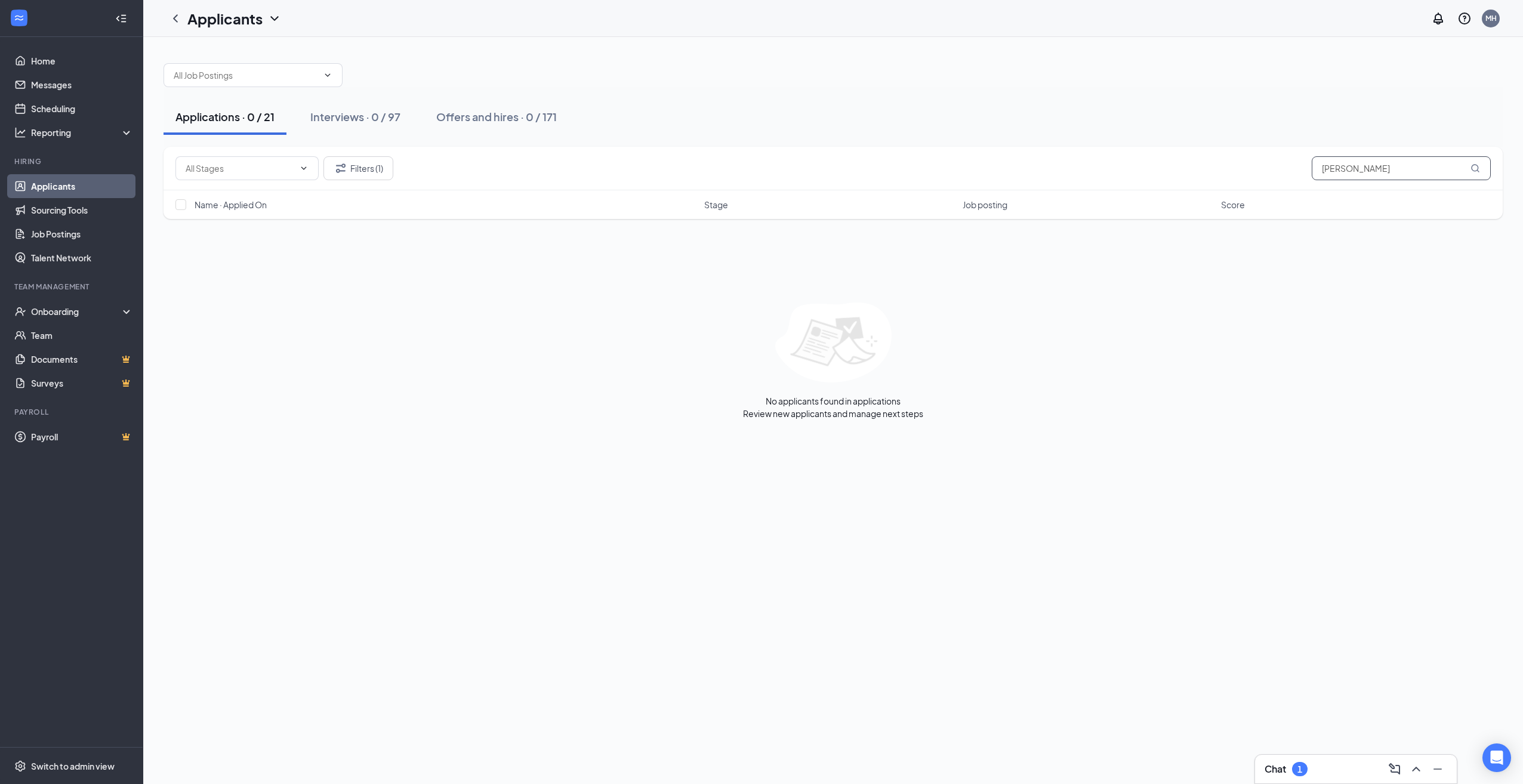
drag, startPoint x: 1409, startPoint y: 163, endPoint x: 1023, endPoint y: 128, distance: 387.6
click at [1024, 129] on div "Applications · 0 / 21 Interviews · 0 / 97 Offers and hires · 0 / 171 Filters (1…" at bounding box center [833, 235] width 1339 height 368
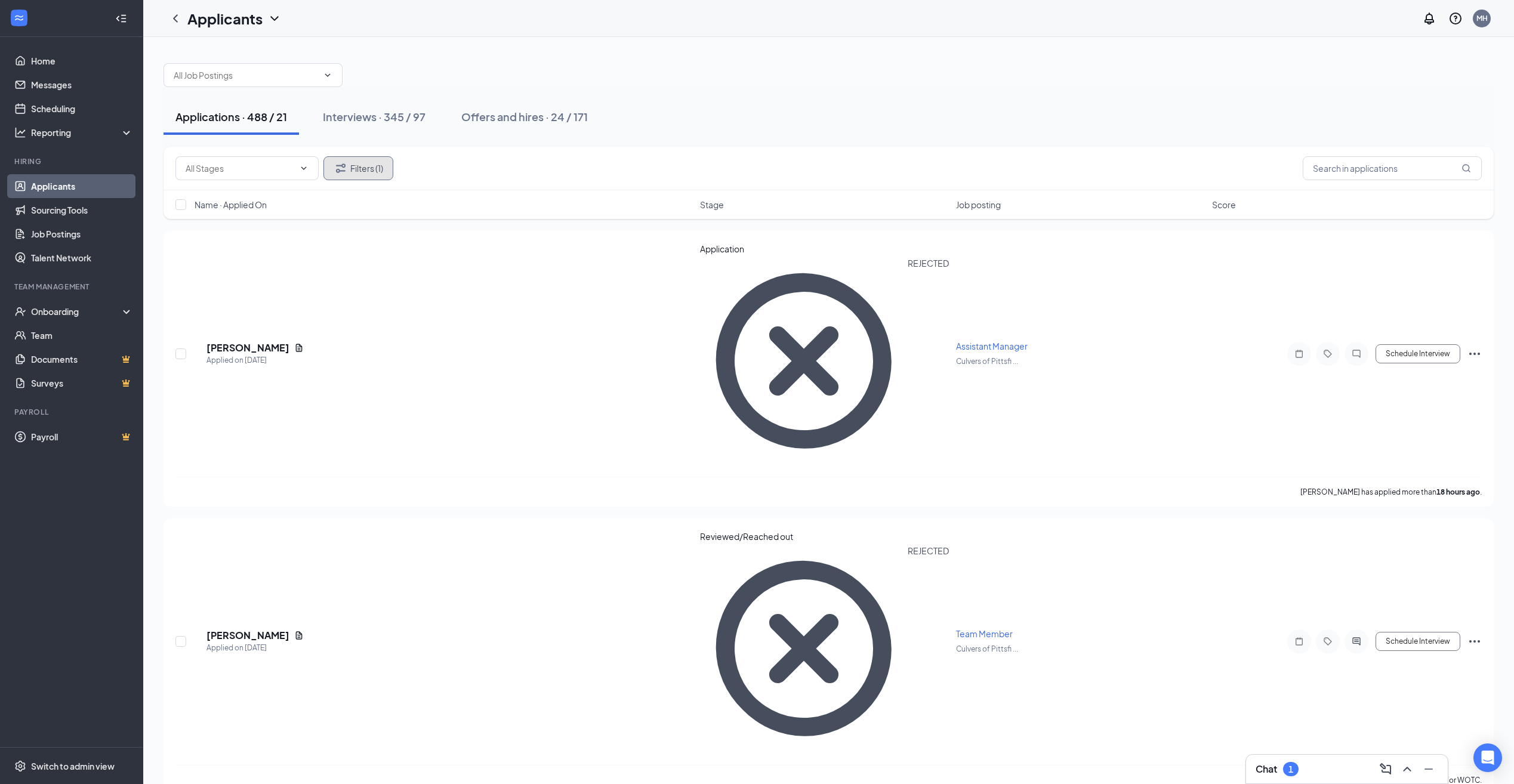
click at [363, 178] on button "Filters (1)" at bounding box center [358, 169] width 70 height 24
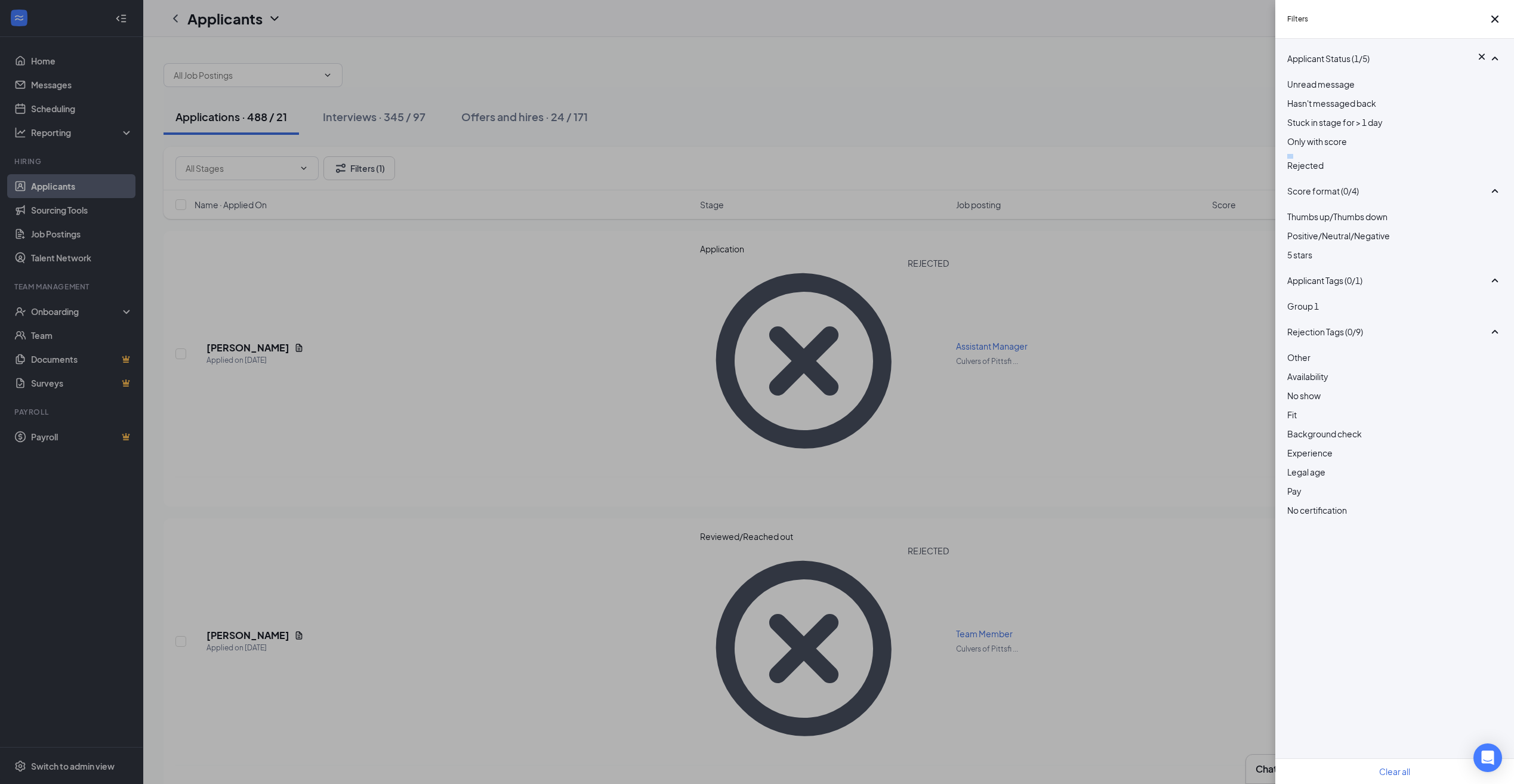
click at [1301, 172] on div "Rejected" at bounding box center [1394, 163] width 215 height 18
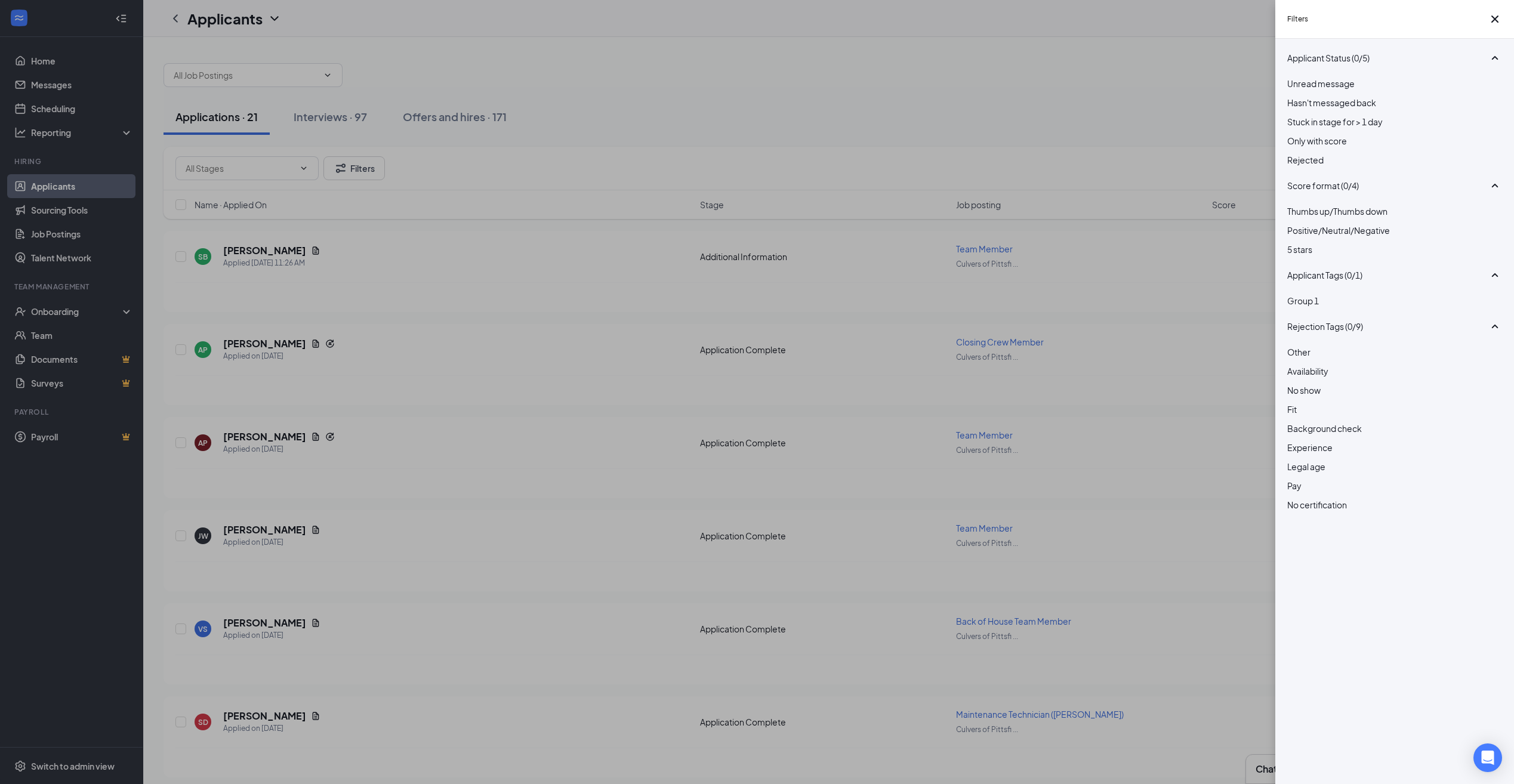
click at [912, 144] on div "Filters Applicant Status (0/5) Unread message Hasn't messaged back Stuck in sta…" at bounding box center [757, 392] width 1514 height 784
click at [492, 121] on div "Filters Applicant Status (0/5) Unread message Hasn't messaged back Stuck in sta…" at bounding box center [757, 392] width 1514 height 784
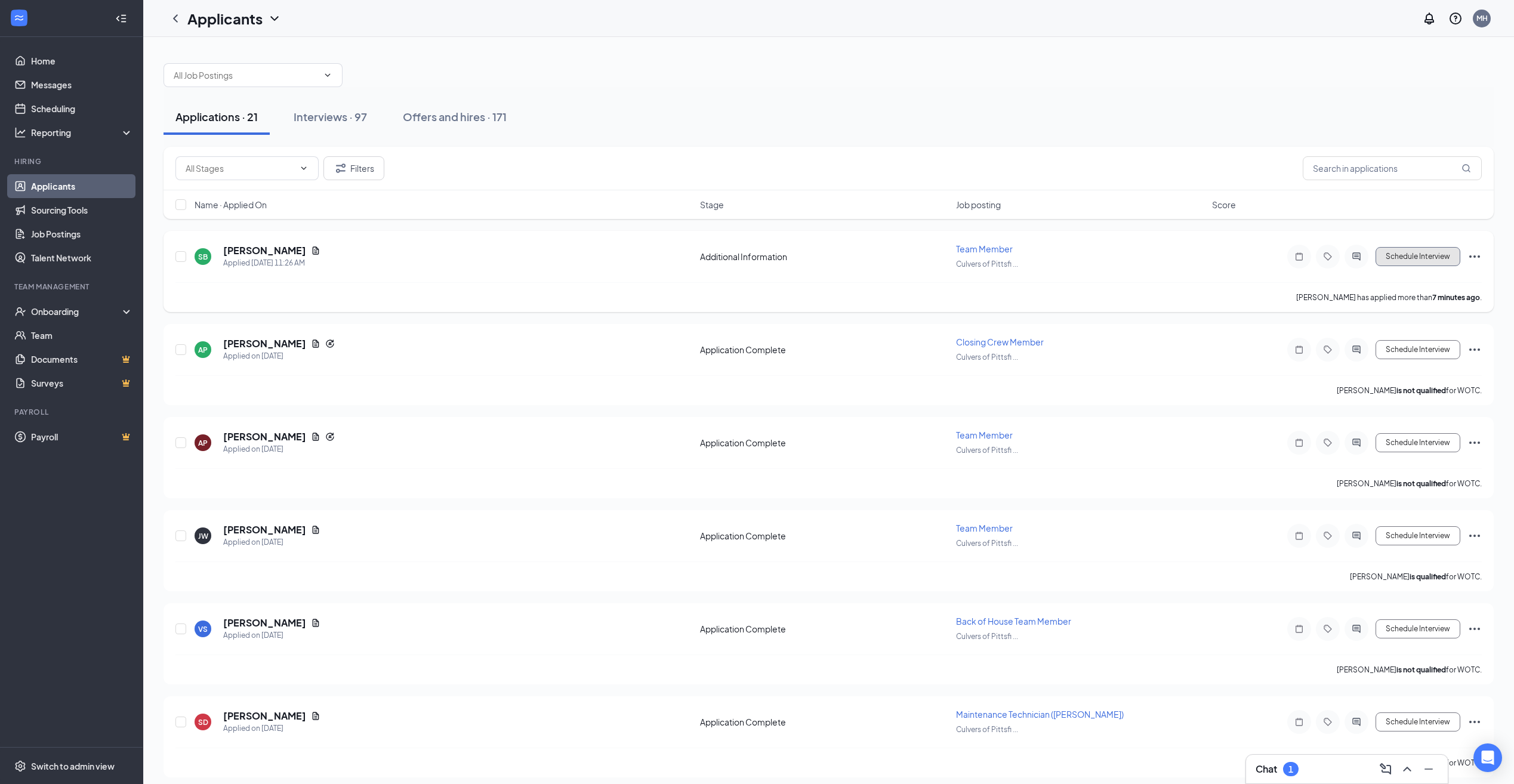
click at [1433, 254] on button "Schedule Interview" at bounding box center [1418, 256] width 84 height 19
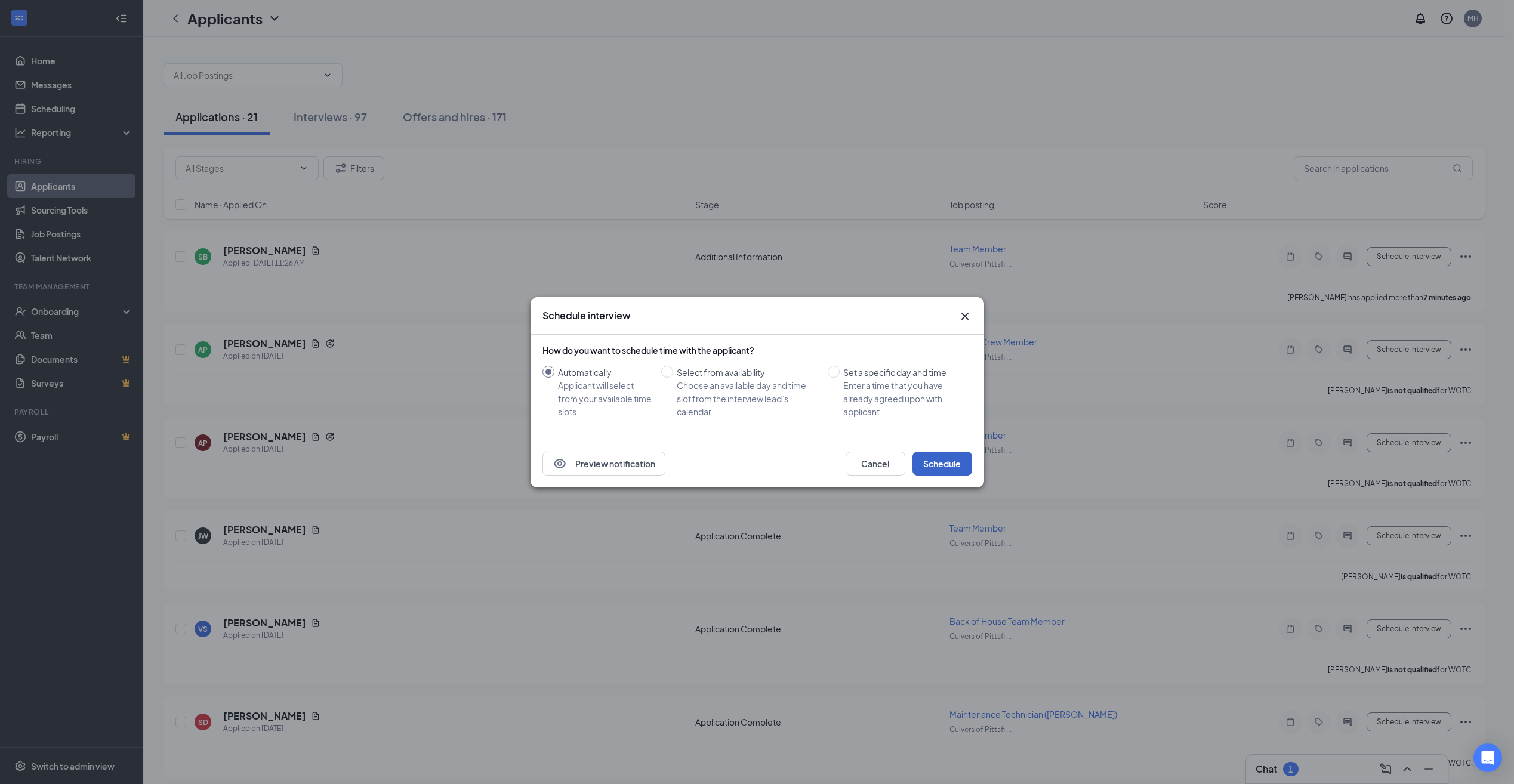
click at [923, 464] on button "Schedule" at bounding box center [942, 464] width 60 height 24
